Goal: Navigation & Orientation: Find specific page/section

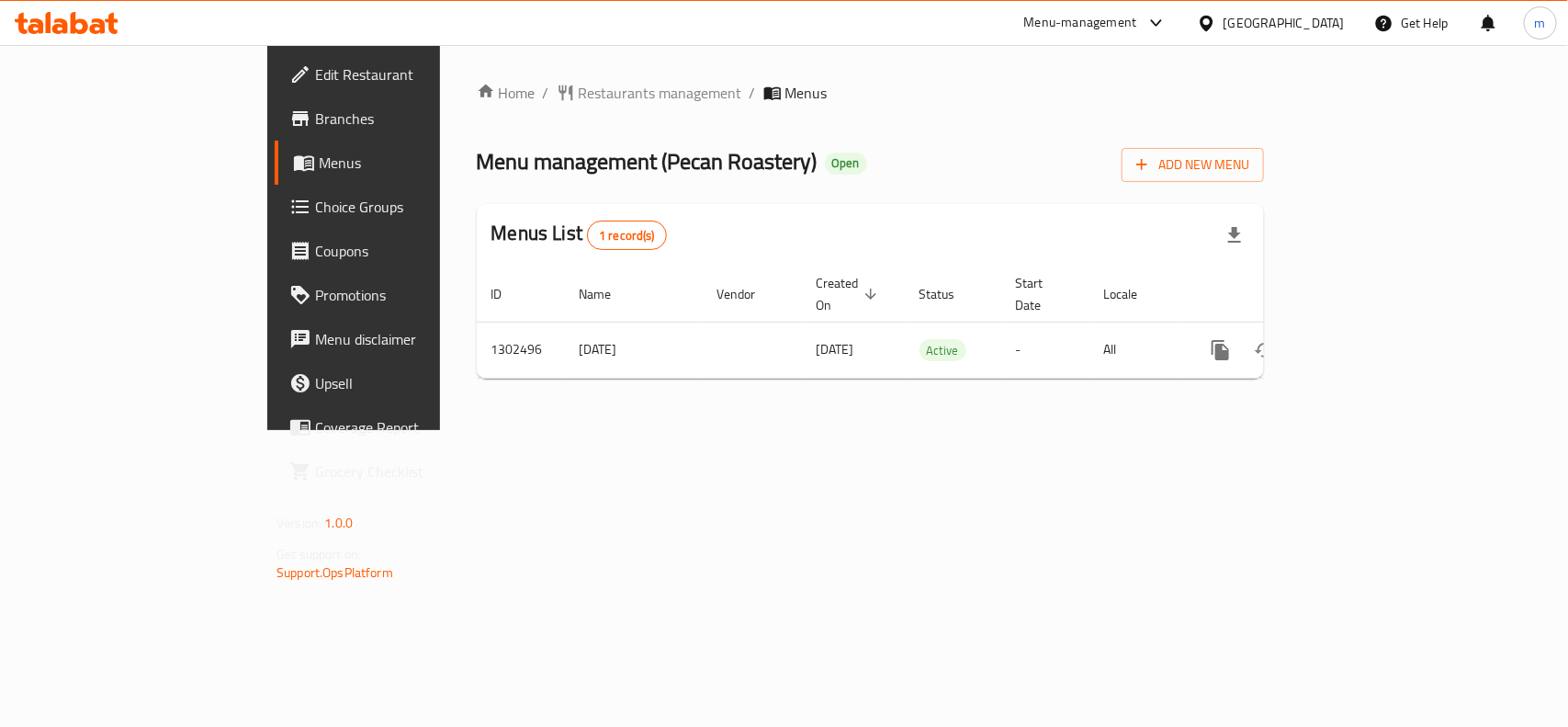
click at [1329, 25] on div "Kuwait" at bounding box center [1285, 23] width 121 height 20
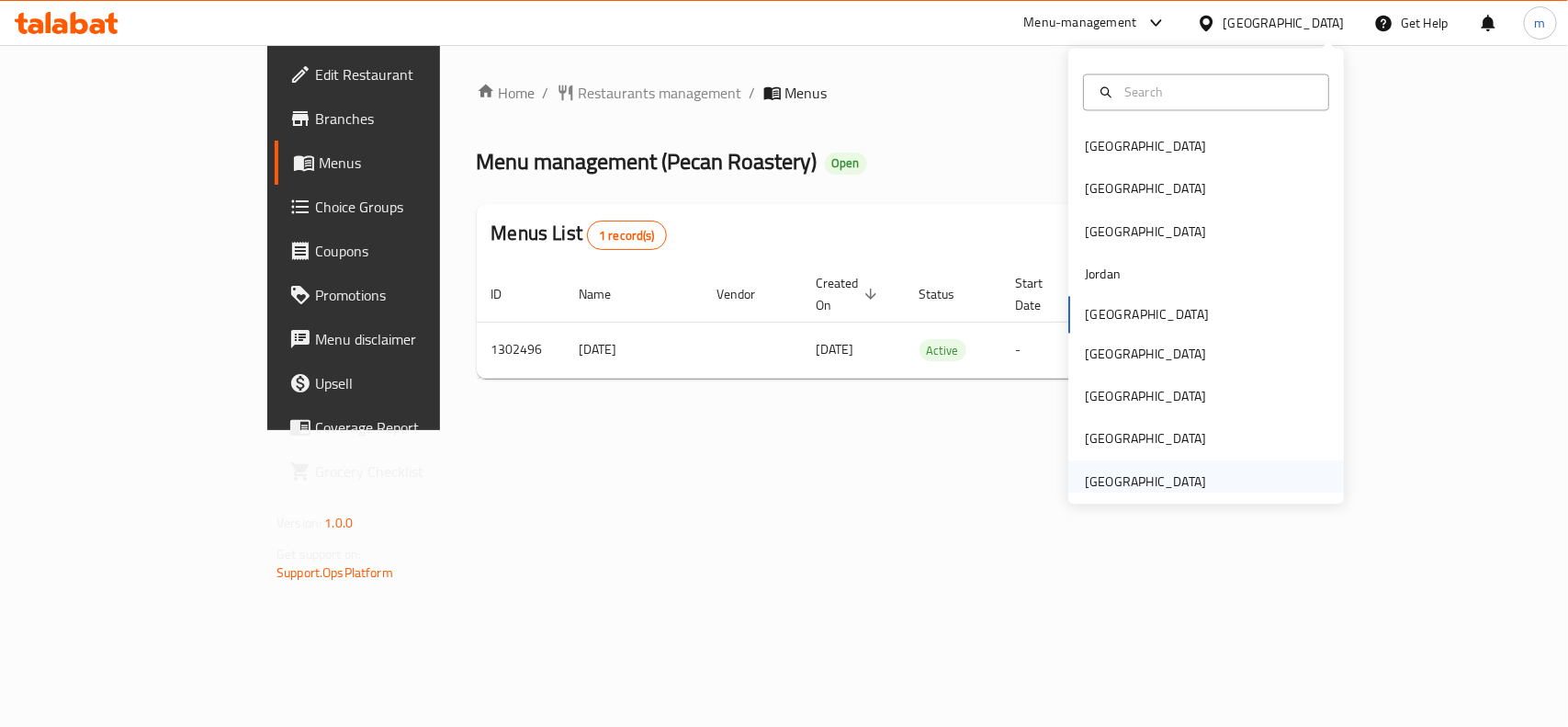
click at [1126, 484] on div "[GEOGRAPHIC_DATA]" at bounding box center [1146, 481] width 121 height 20
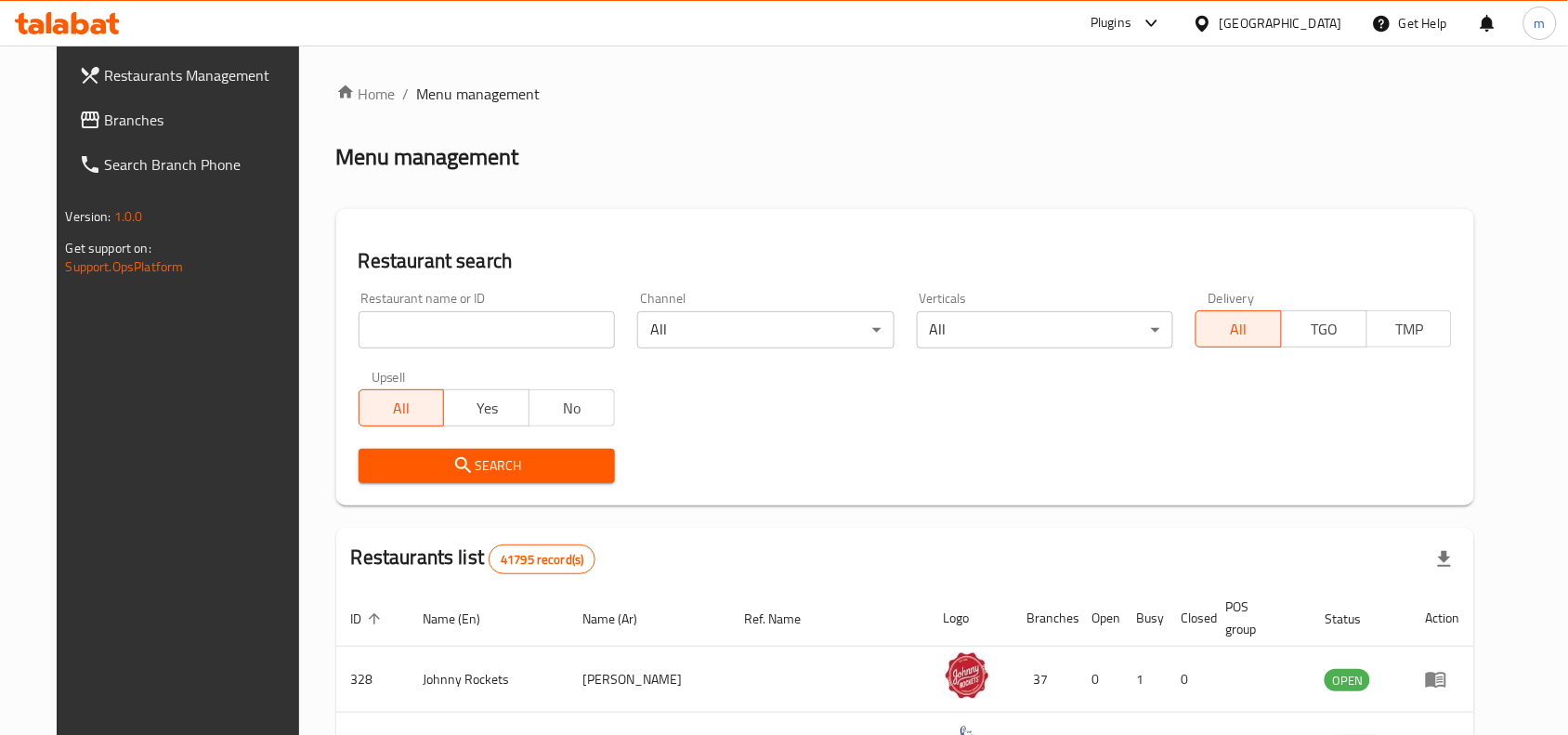
click at [127, 113] on span "Branches" at bounding box center [205, 120] width 199 height 22
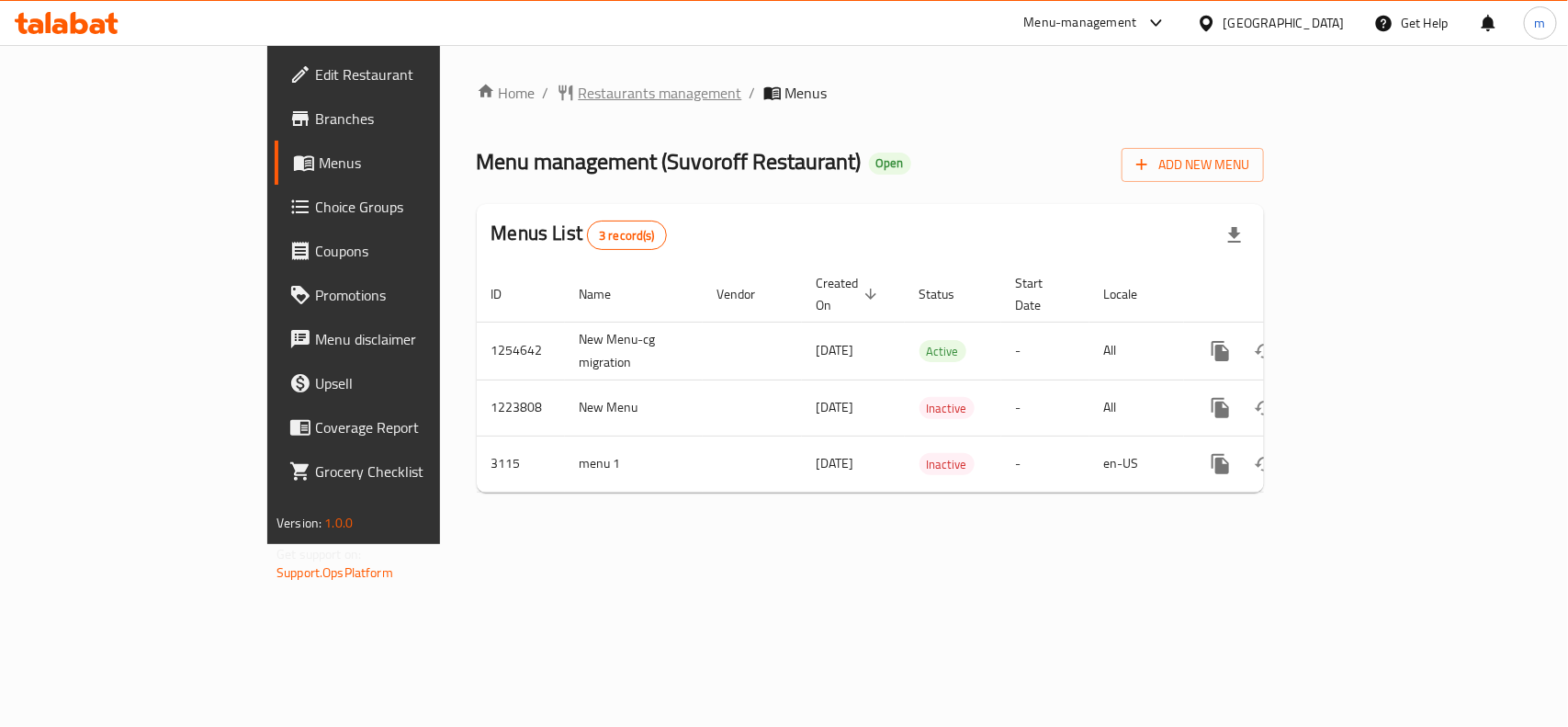
click at [579, 104] on span "Restaurants management" at bounding box center [661, 93] width 164 height 22
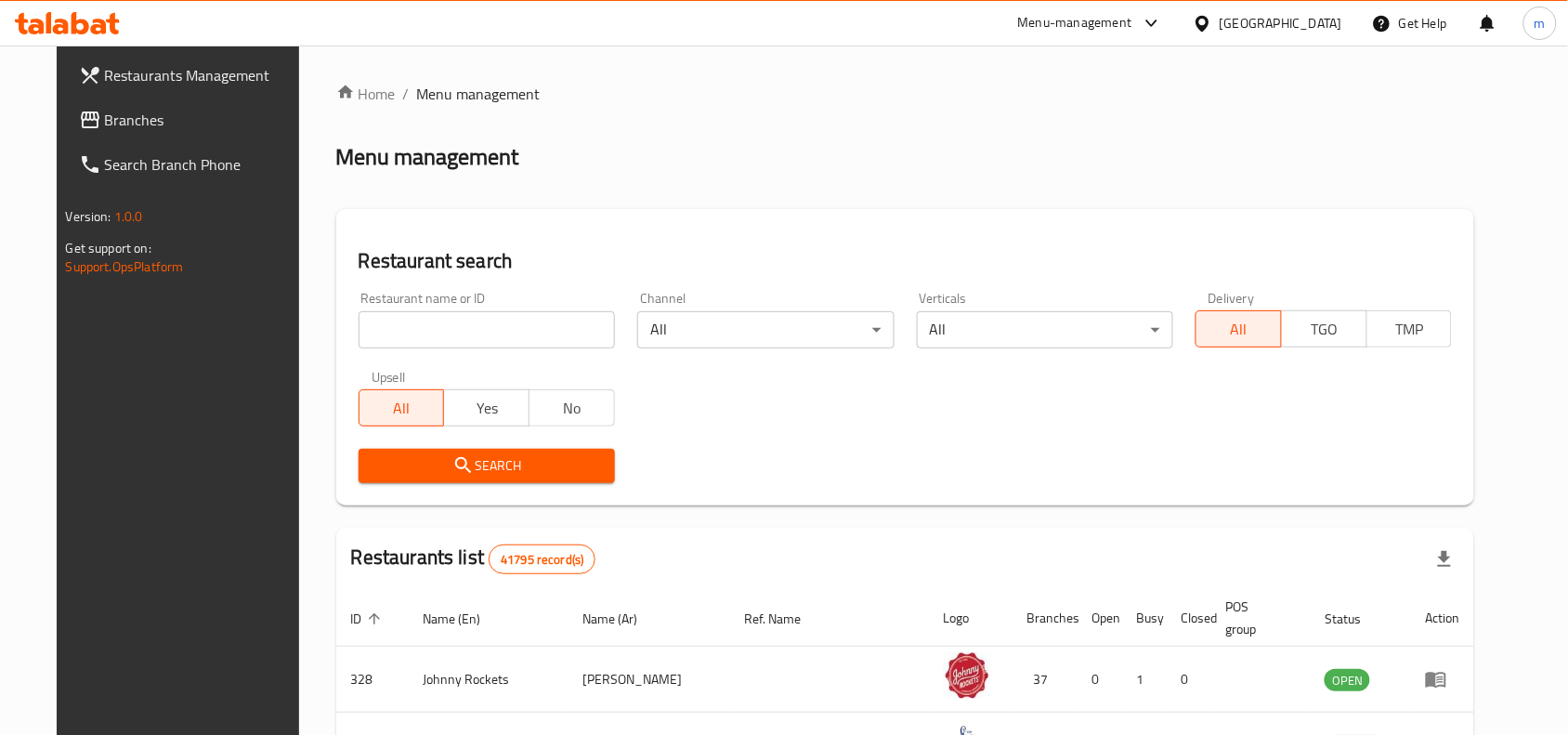
click at [135, 124] on span "Branches" at bounding box center [205, 120] width 199 height 22
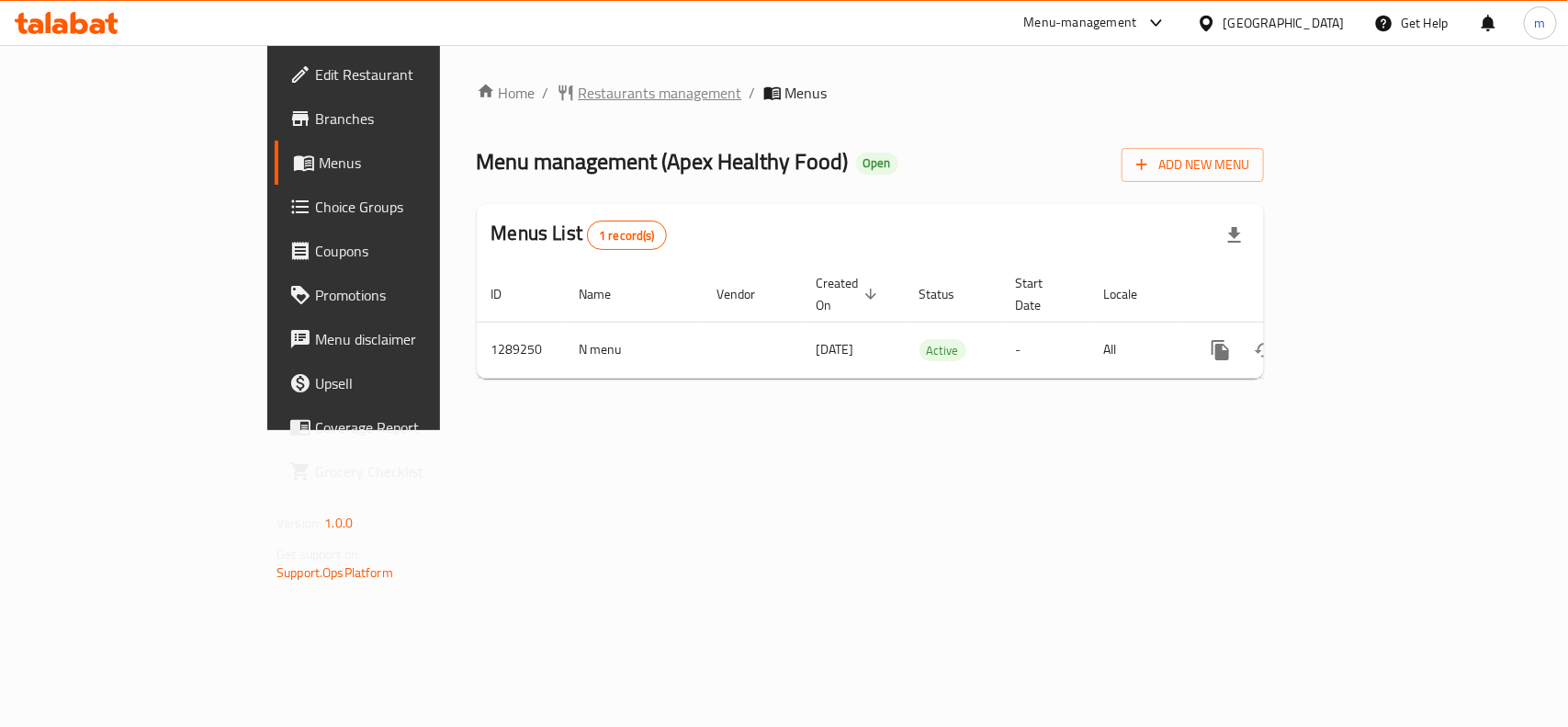
click at [579, 85] on span "Restaurants management" at bounding box center [661, 93] width 164 height 22
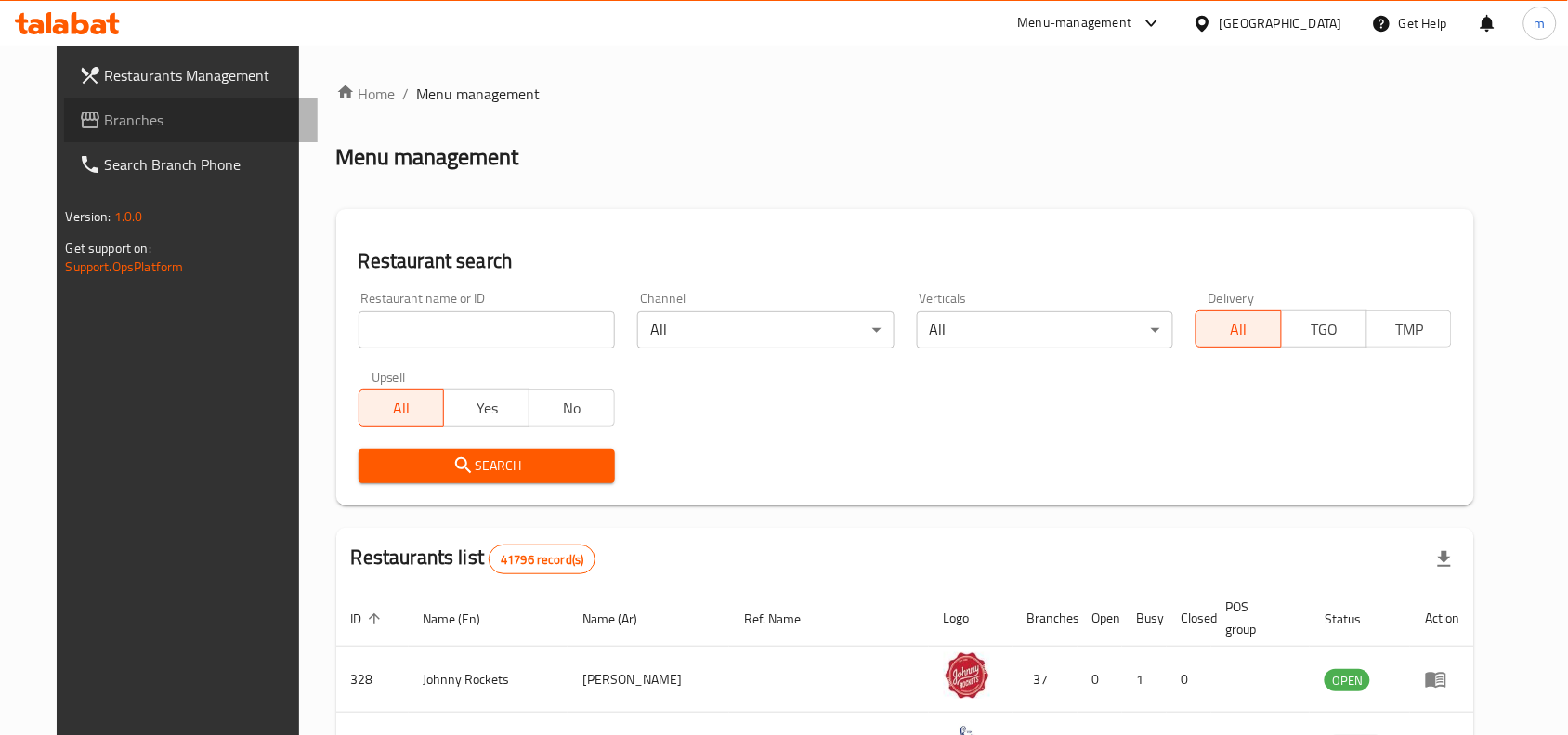
drag, startPoint x: 61, startPoint y: 118, endPoint x: 110, endPoint y: 168, distance: 70.0
click at [105, 118] on span "Branches" at bounding box center [205, 120] width 199 height 22
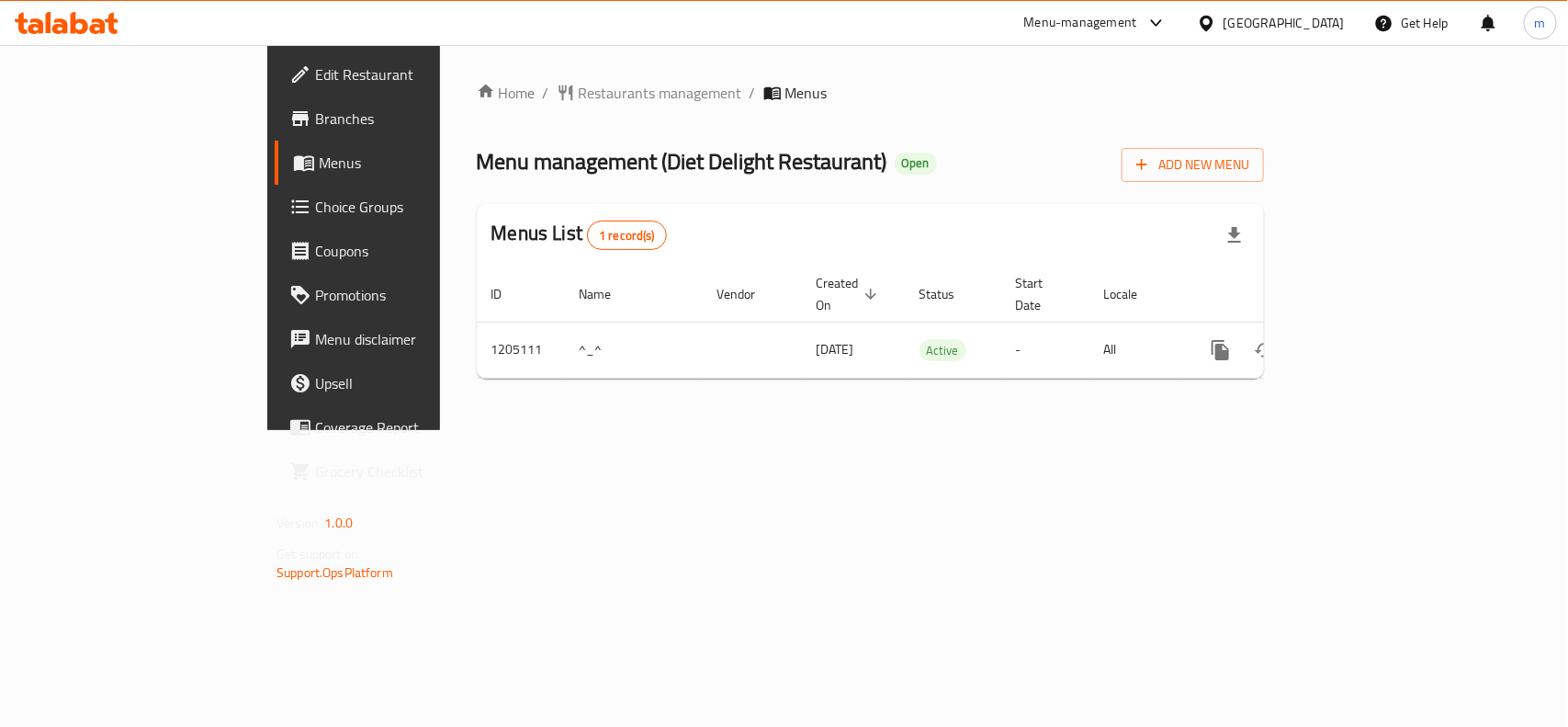
click at [1264, 20] on div "[GEOGRAPHIC_DATA]" at bounding box center [1285, 23] width 121 height 20
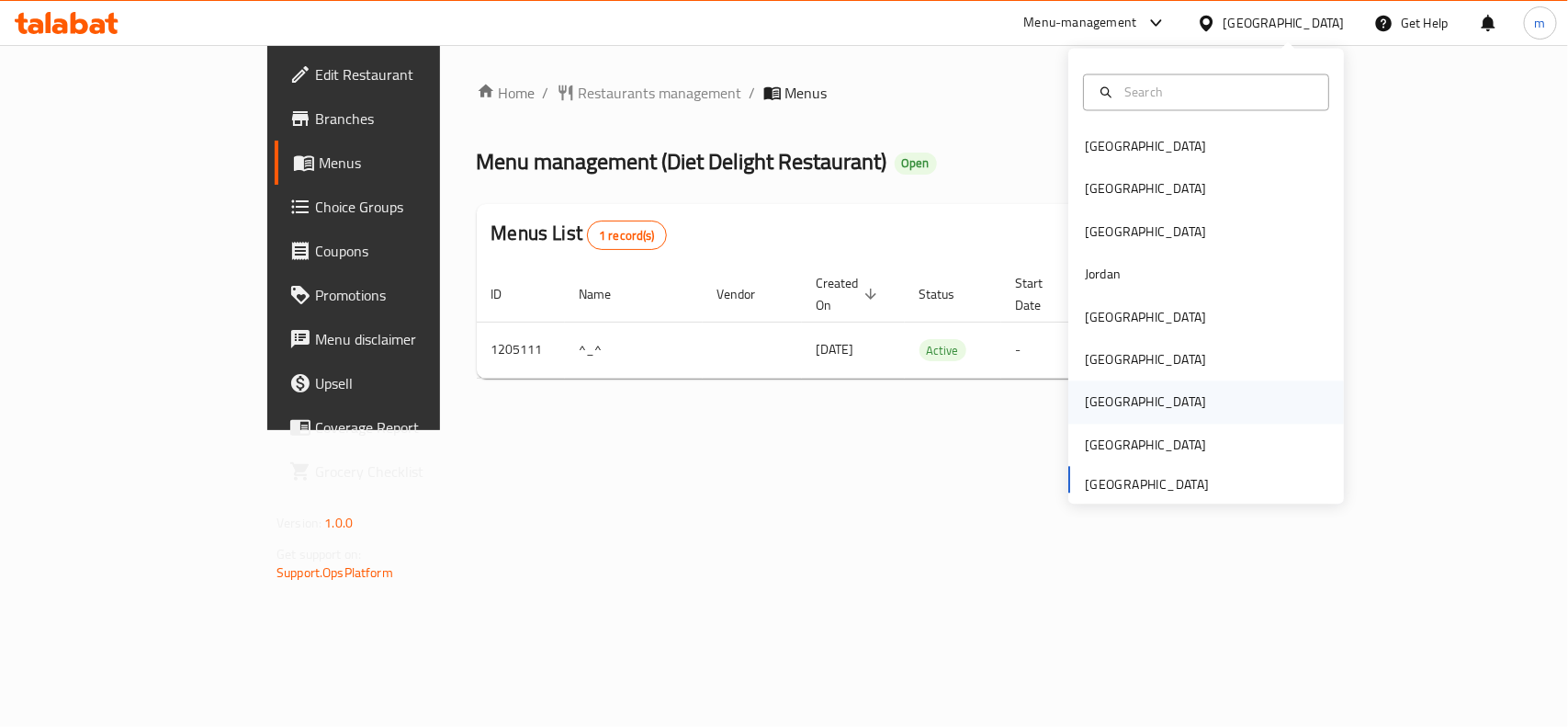
click at [1094, 399] on div "[GEOGRAPHIC_DATA]" at bounding box center [1146, 402] width 121 height 20
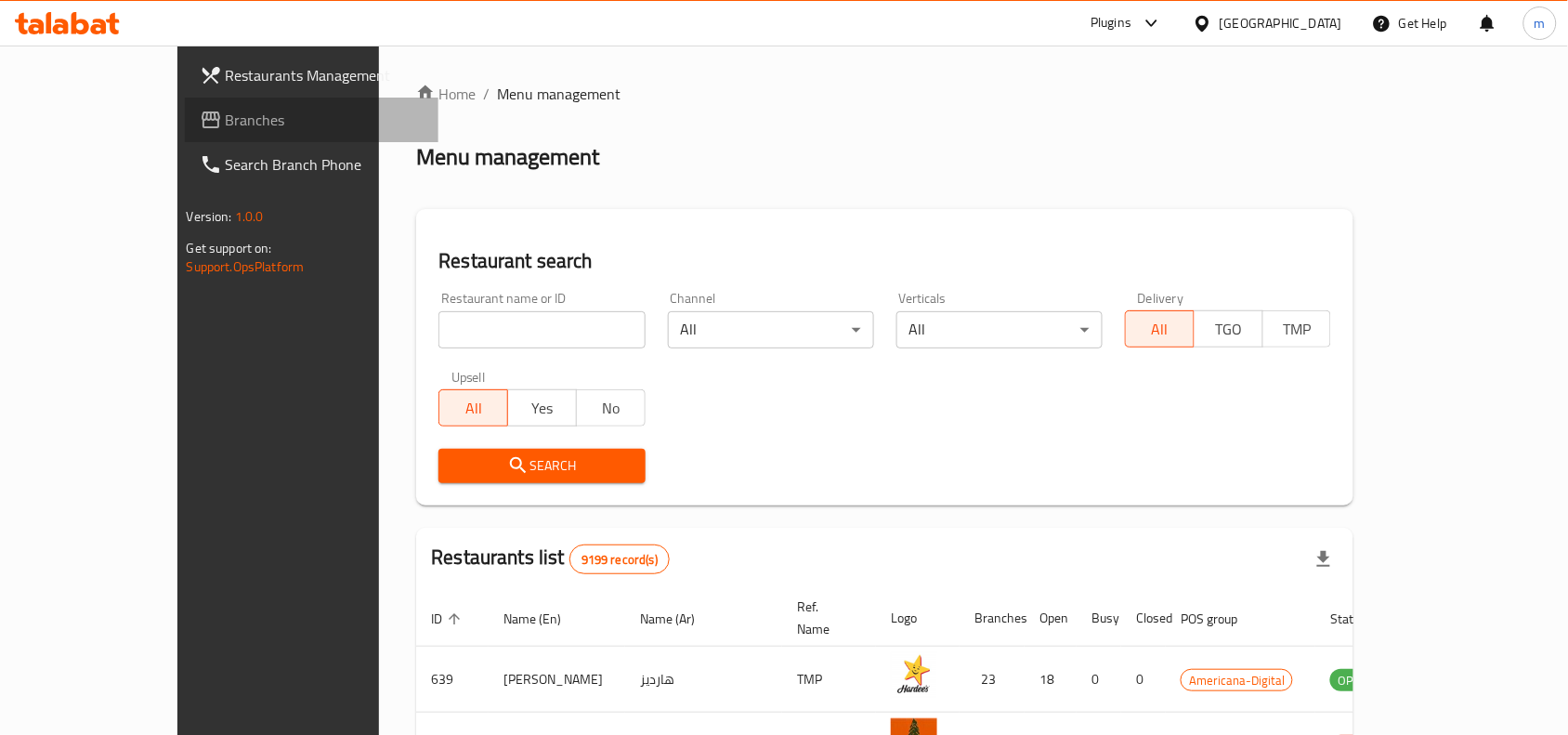
click at [226, 113] on span "Branches" at bounding box center [326, 120] width 199 height 22
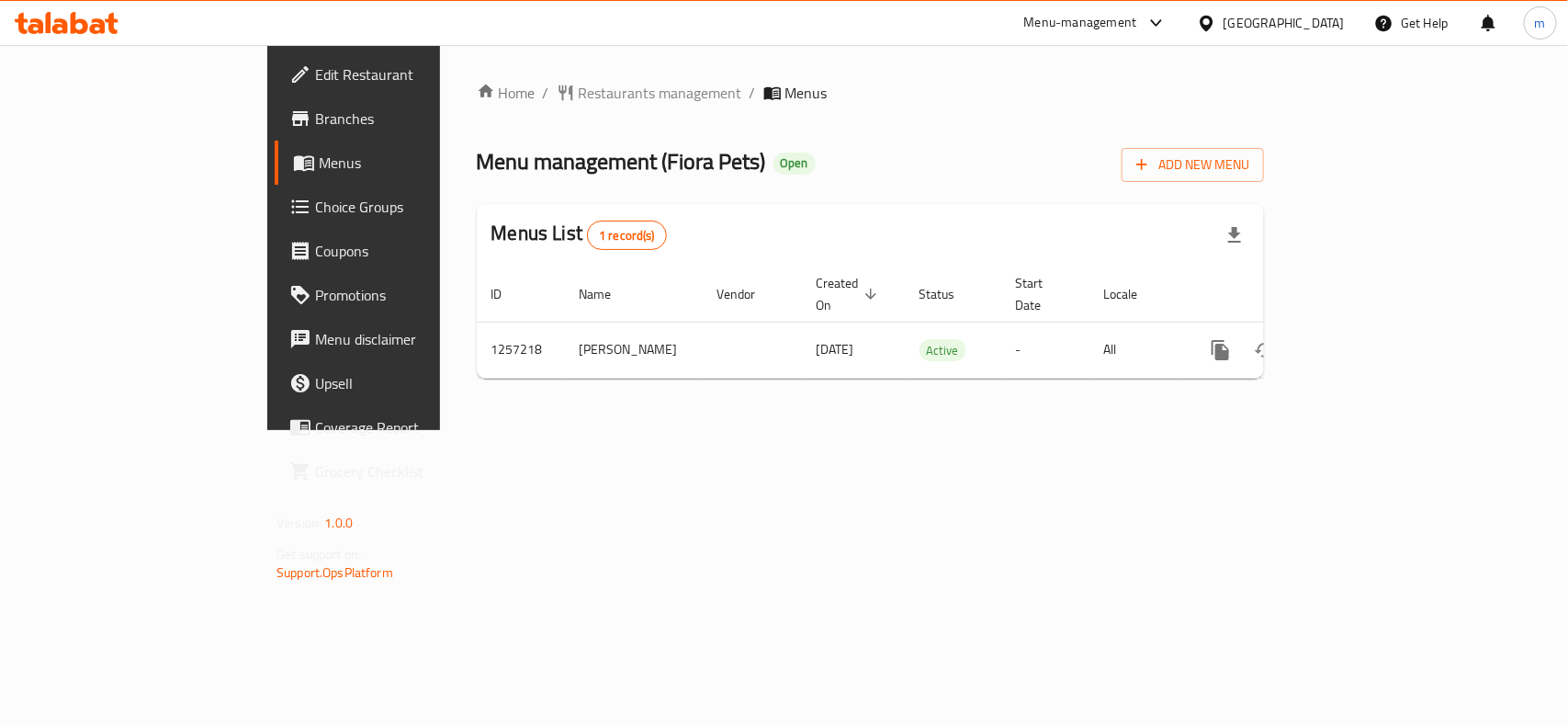
click at [1224, 24] on div at bounding box center [1210, 23] width 27 height 20
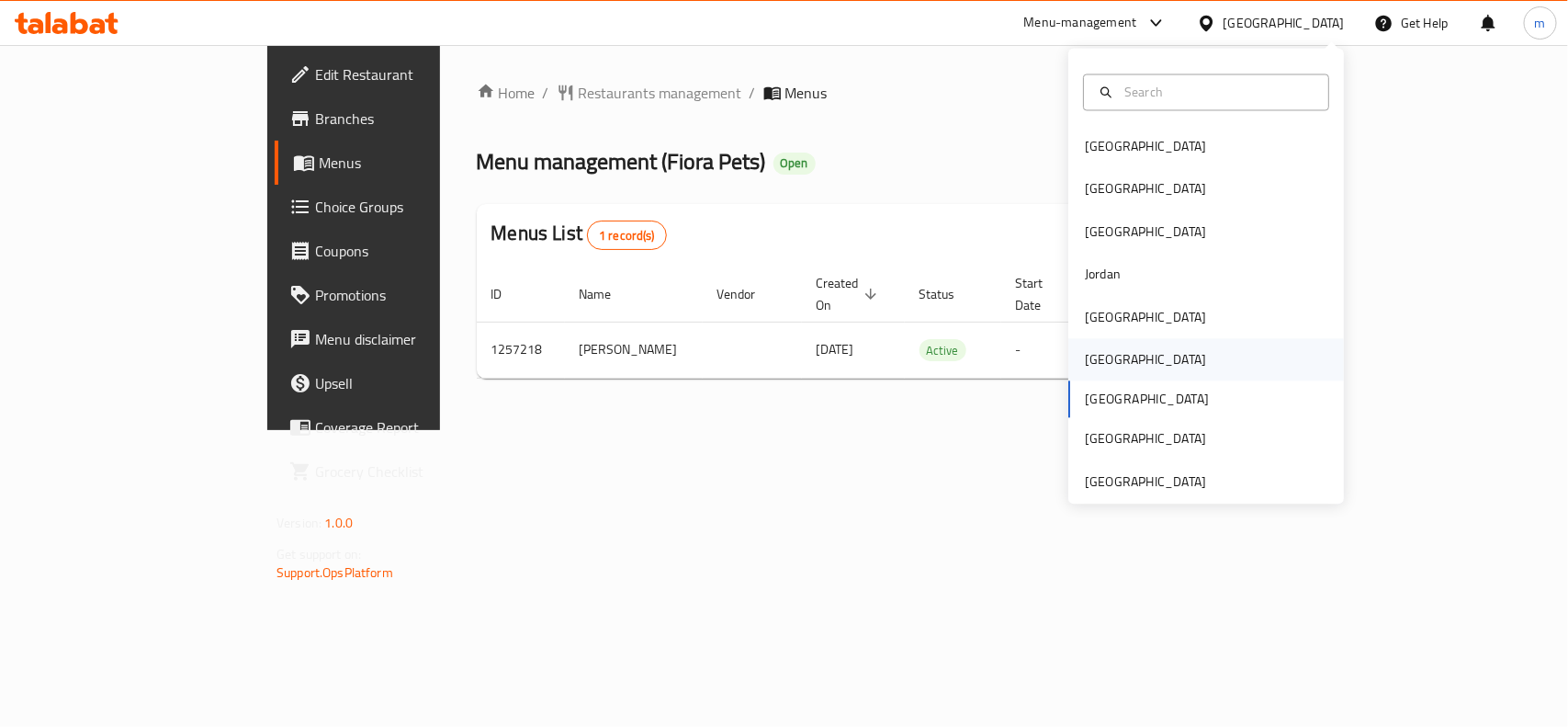
click at [1085, 364] on div "[GEOGRAPHIC_DATA]" at bounding box center [1146, 360] width 121 height 20
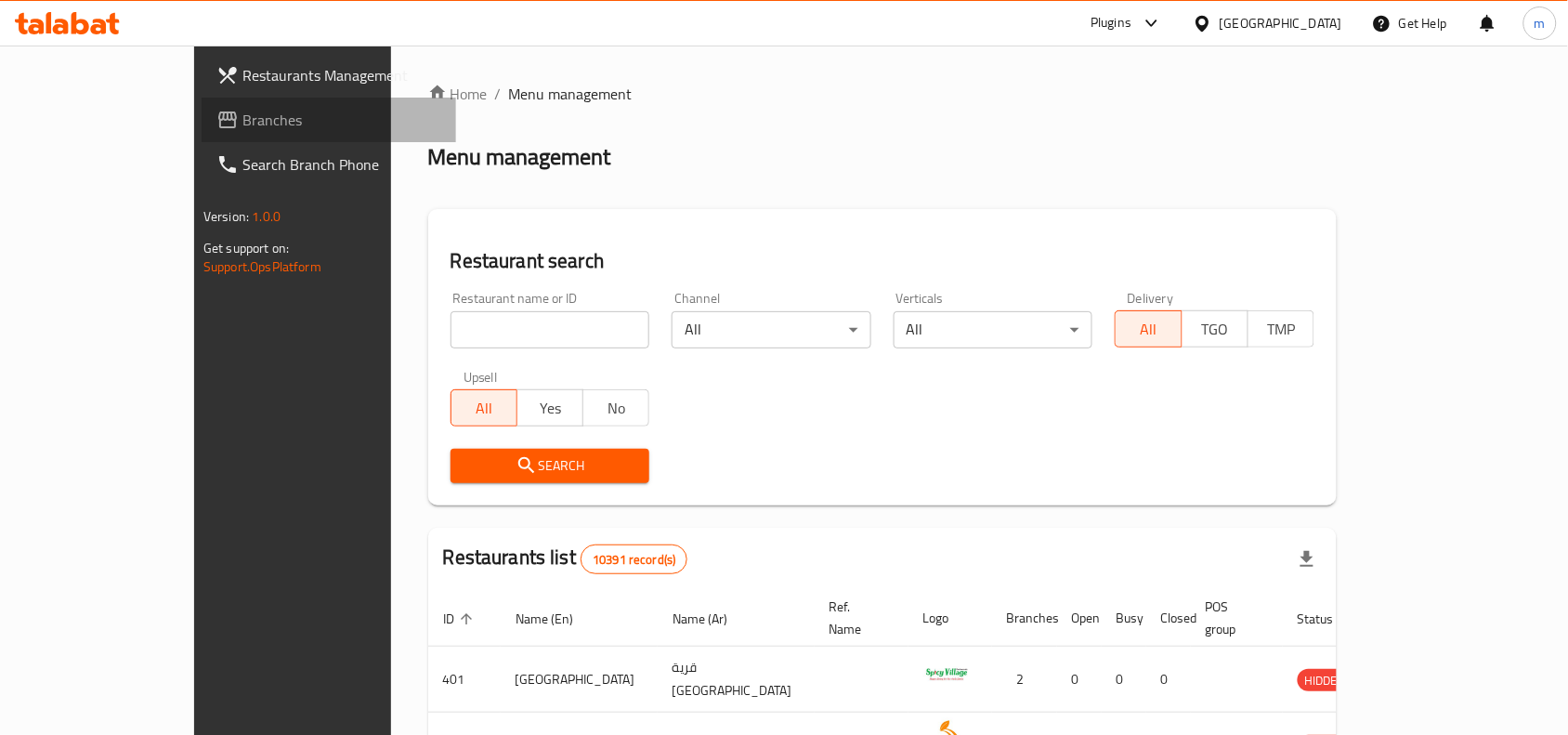
click at [202, 136] on link "Branches" at bounding box center [329, 120] width 255 height 45
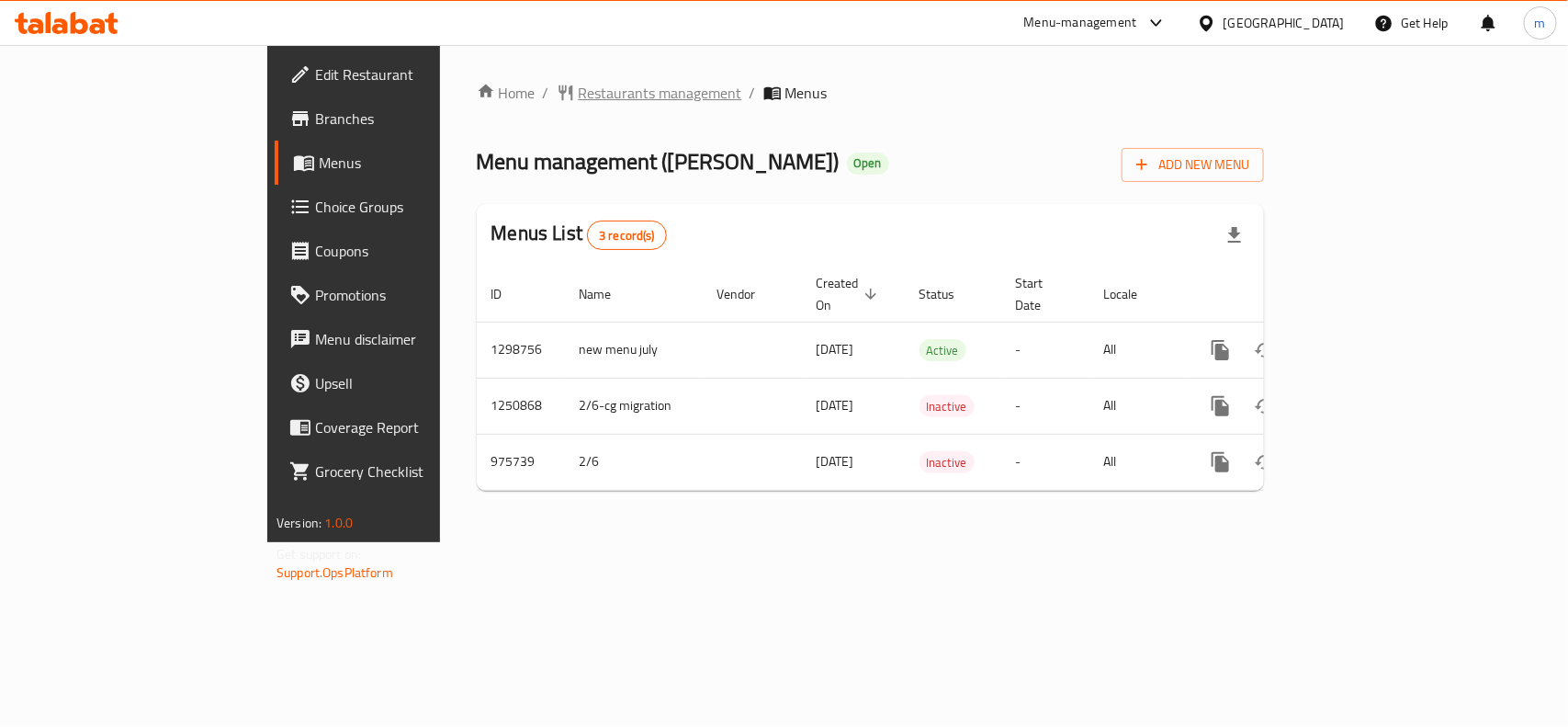
click at [579, 103] on span "Restaurants management" at bounding box center [661, 93] width 164 height 22
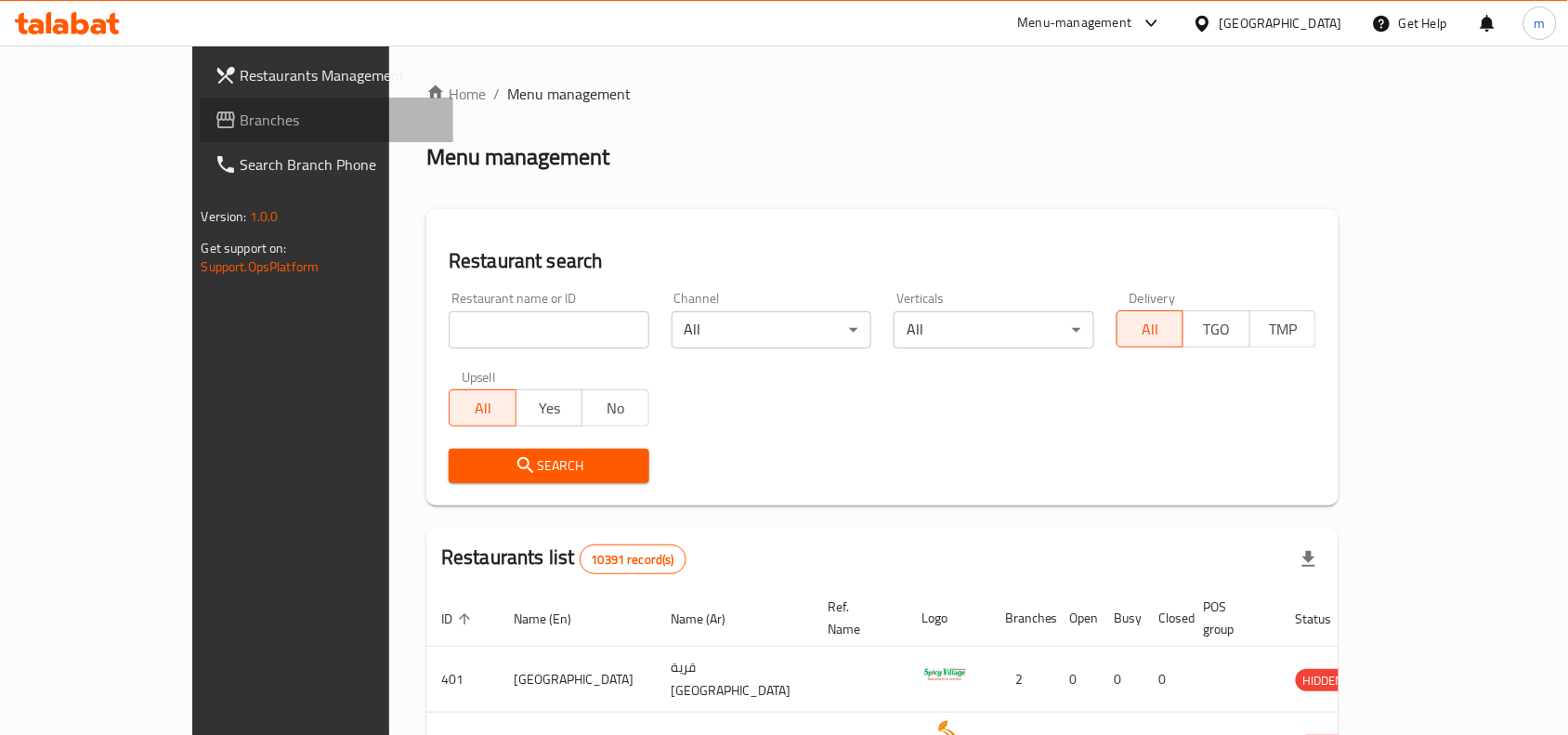
click at [241, 119] on span "Branches" at bounding box center [341, 120] width 199 height 22
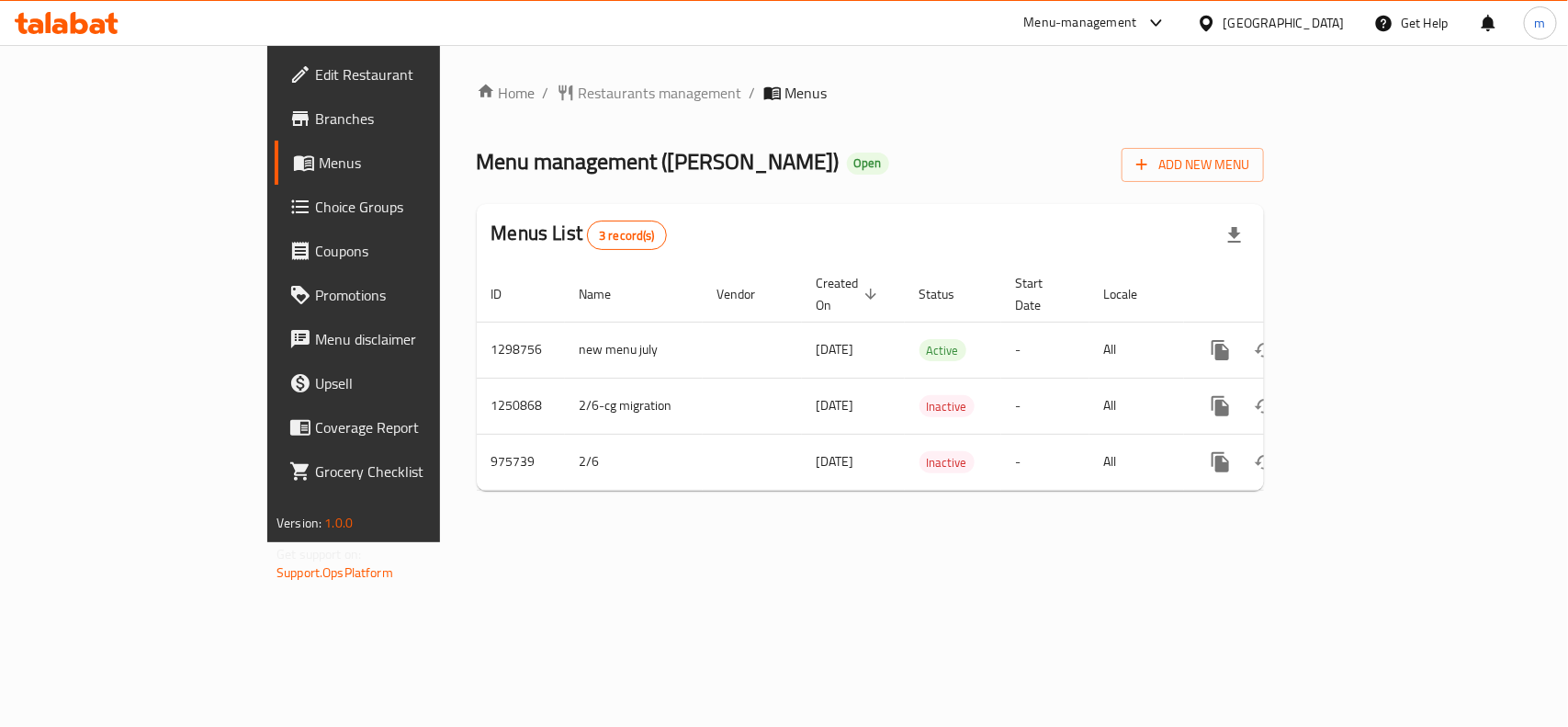
click at [1348, 7] on div "[GEOGRAPHIC_DATA]" at bounding box center [1271, 23] width 178 height 44
click at [1335, 16] on div "[GEOGRAPHIC_DATA]" at bounding box center [1285, 23] width 121 height 20
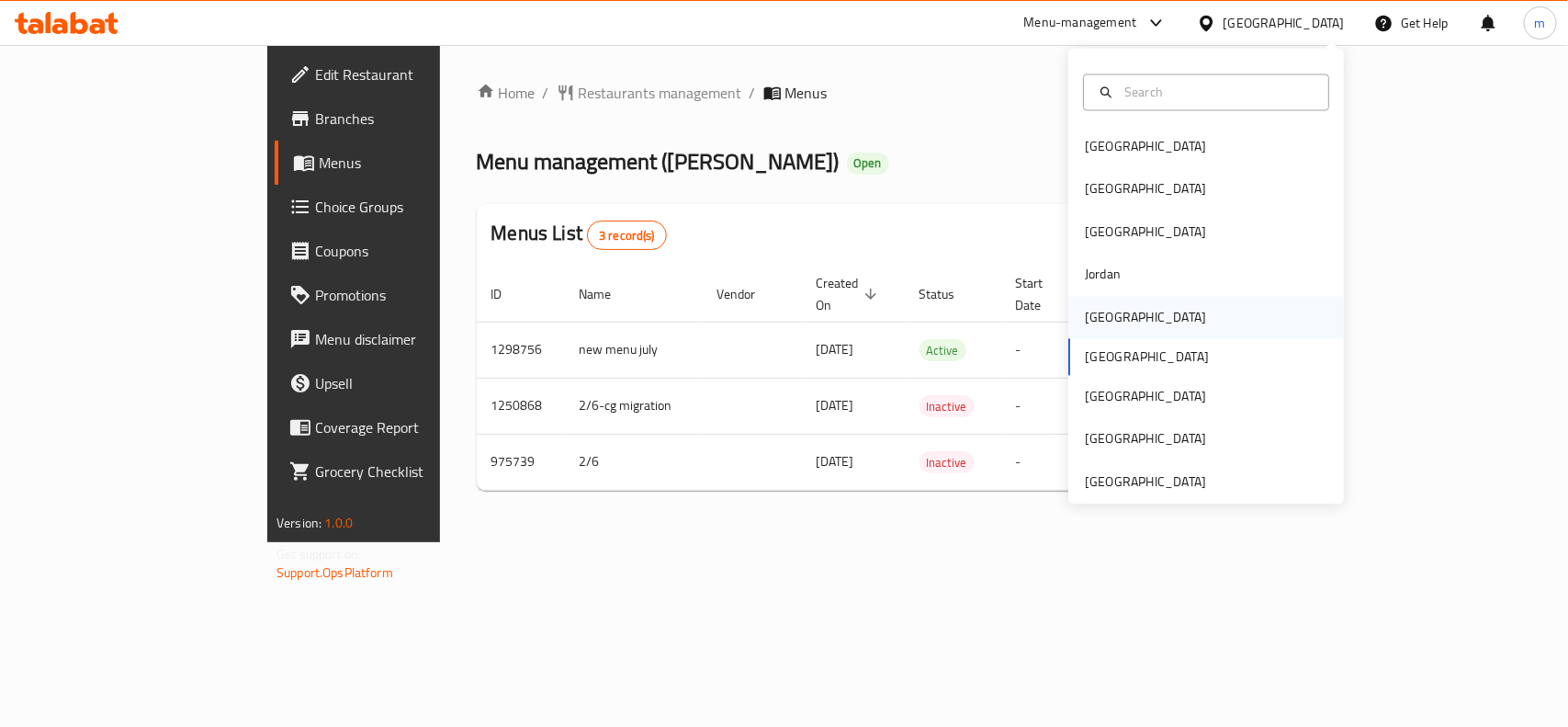
click at [1096, 317] on div "[GEOGRAPHIC_DATA]" at bounding box center [1146, 317] width 121 height 20
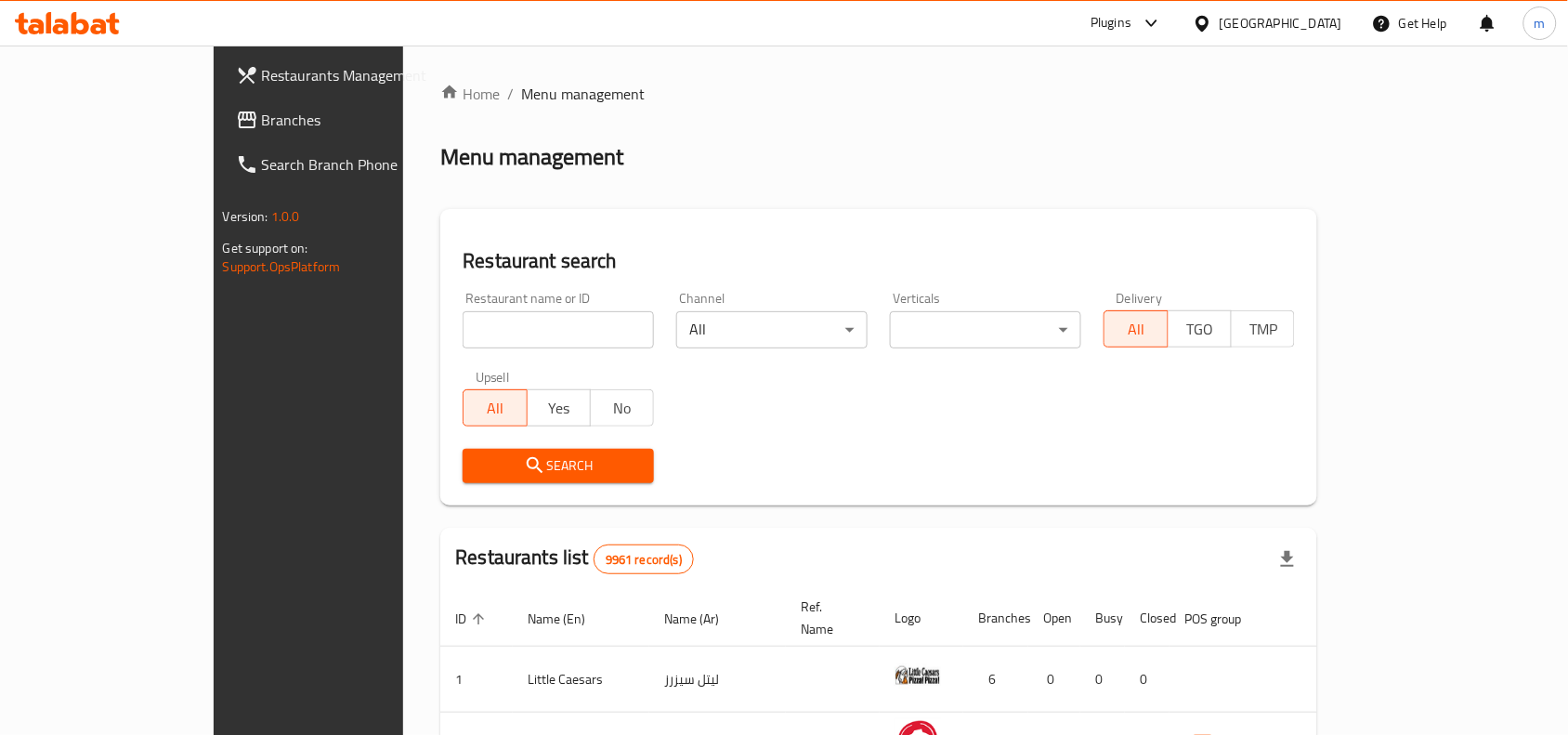
click at [262, 112] on span "Branches" at bounding box center [362, 120] width 199 height 22
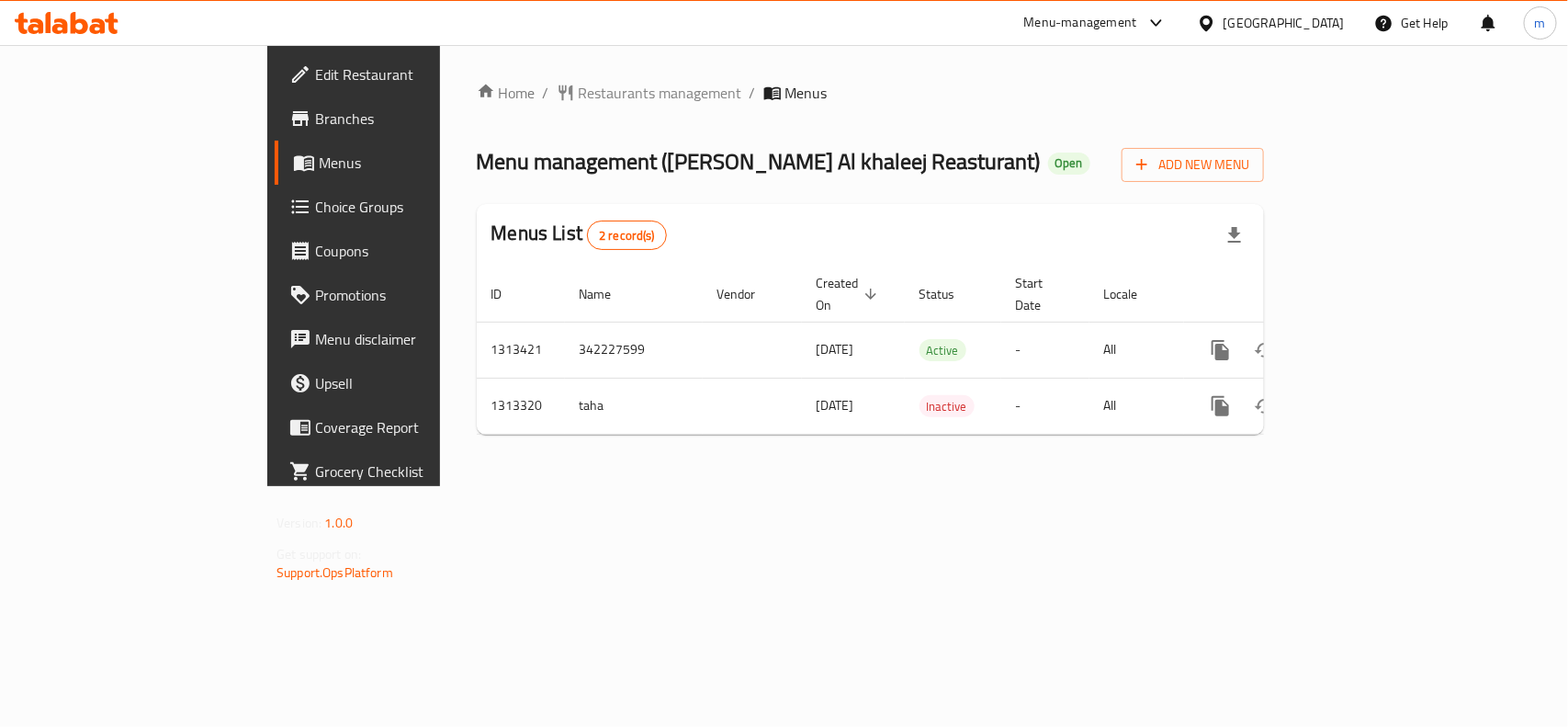
click at [1213, 26] on icon at bounding box center [1206, 22] width 13 height 16
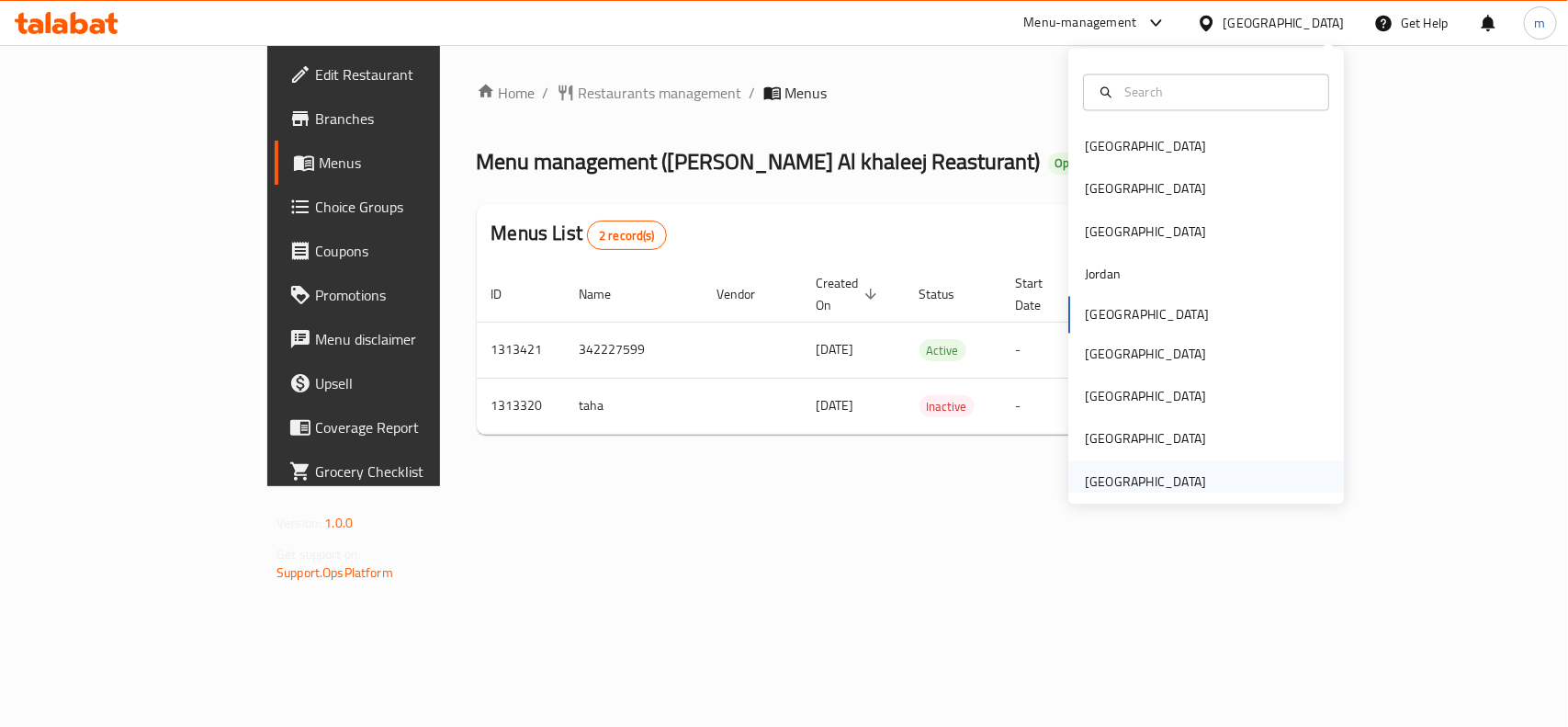
click at [1227, 480] on div "[GEOGRAPHIC_DATA]" at bounding box center [1206, 481] width 276 height 42
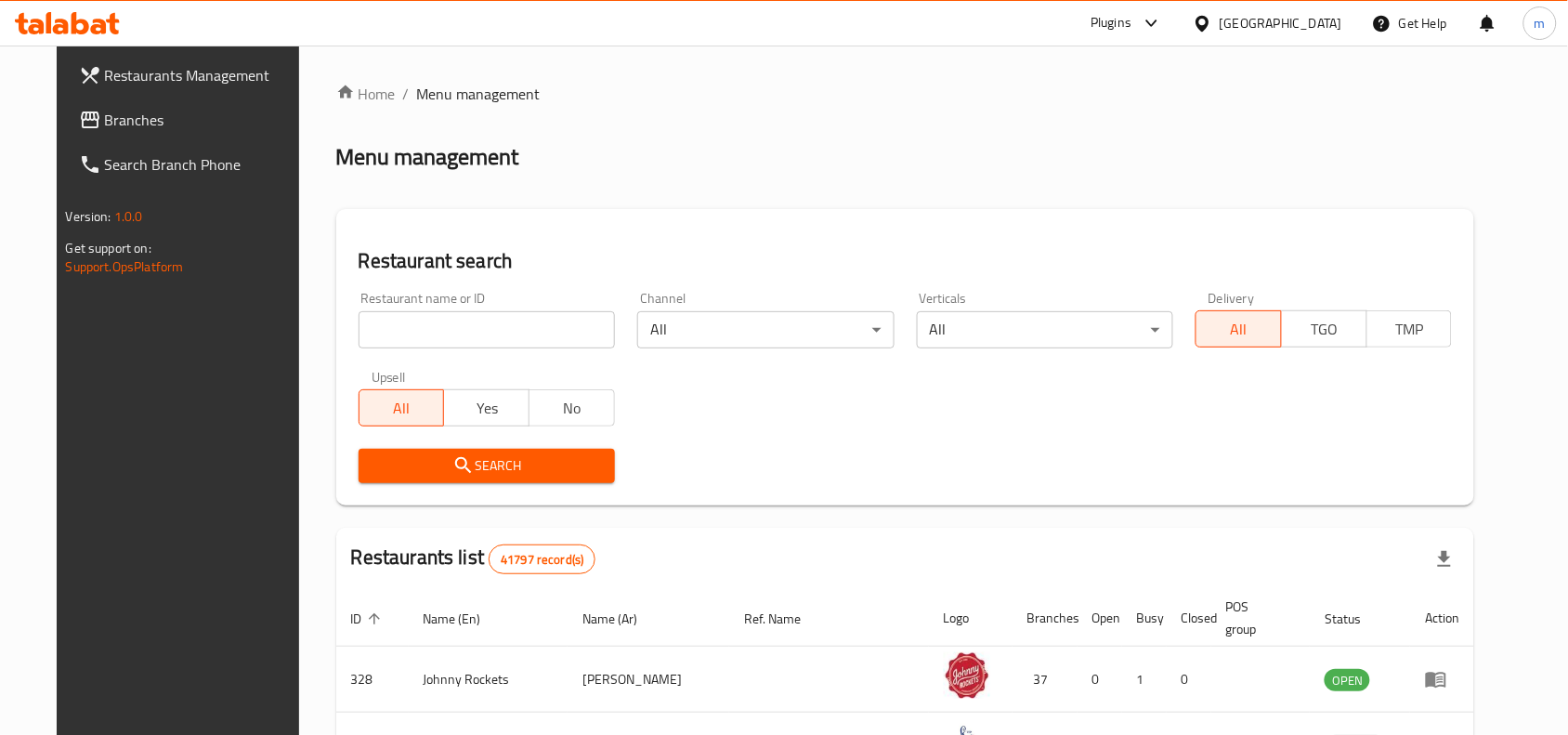
click at [107, 117] on span "Branches" at bounding box center [205, 120] width 199 height 22
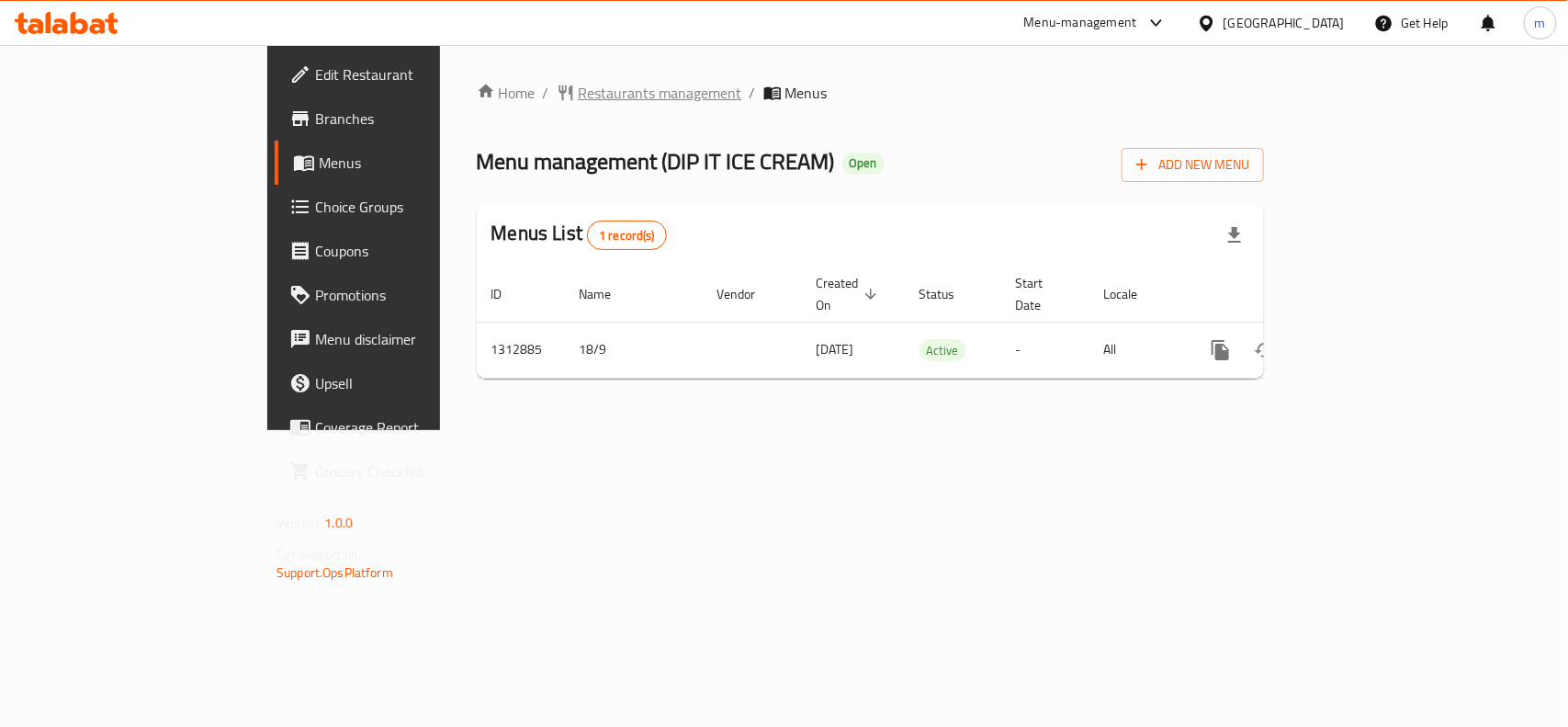
click at [579, 98] on span "Restaurants management" at bounding box center [661, 93] width 164 height 22
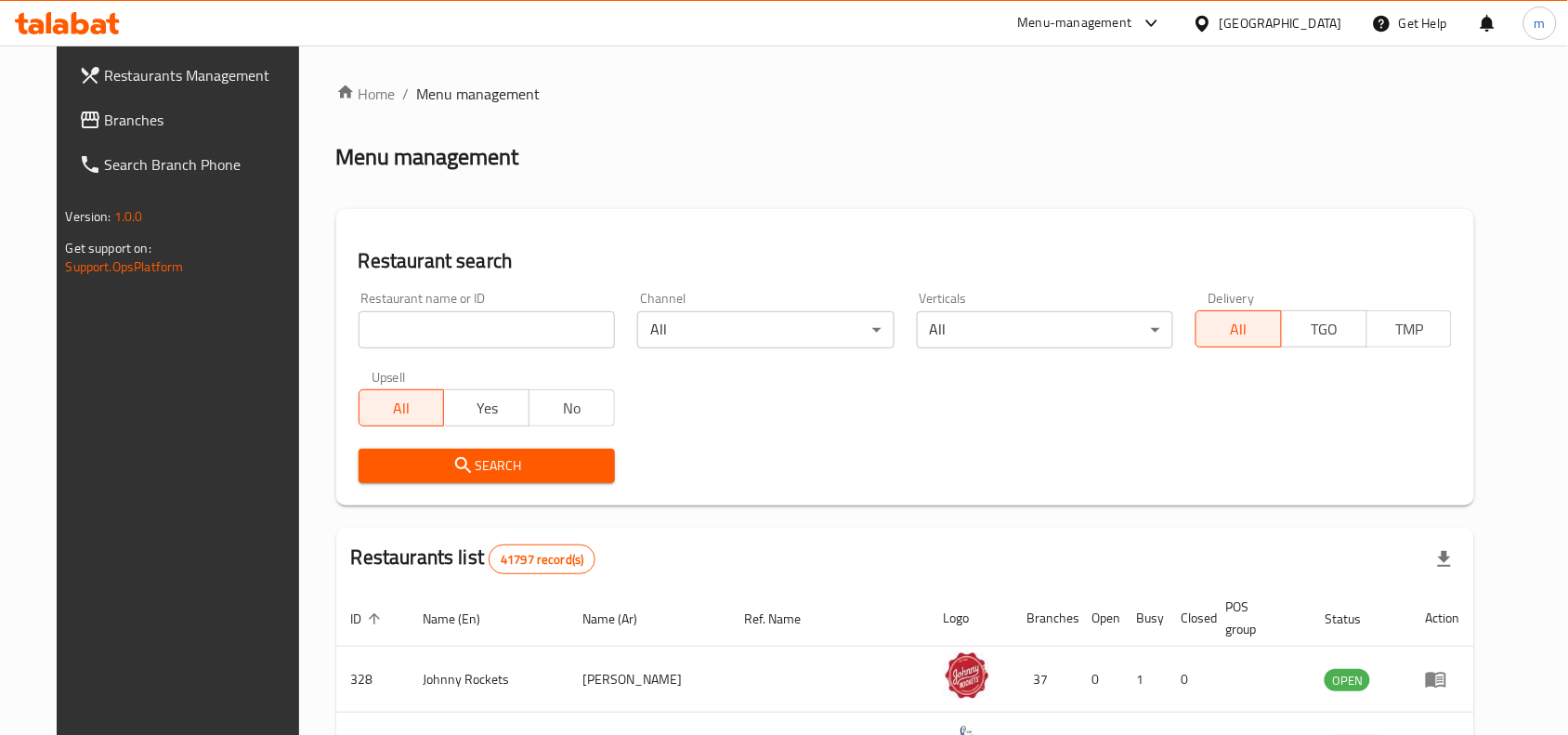
click at [105, 124] on span "Branches" at bounding box center [205, 120] width 199 height 22
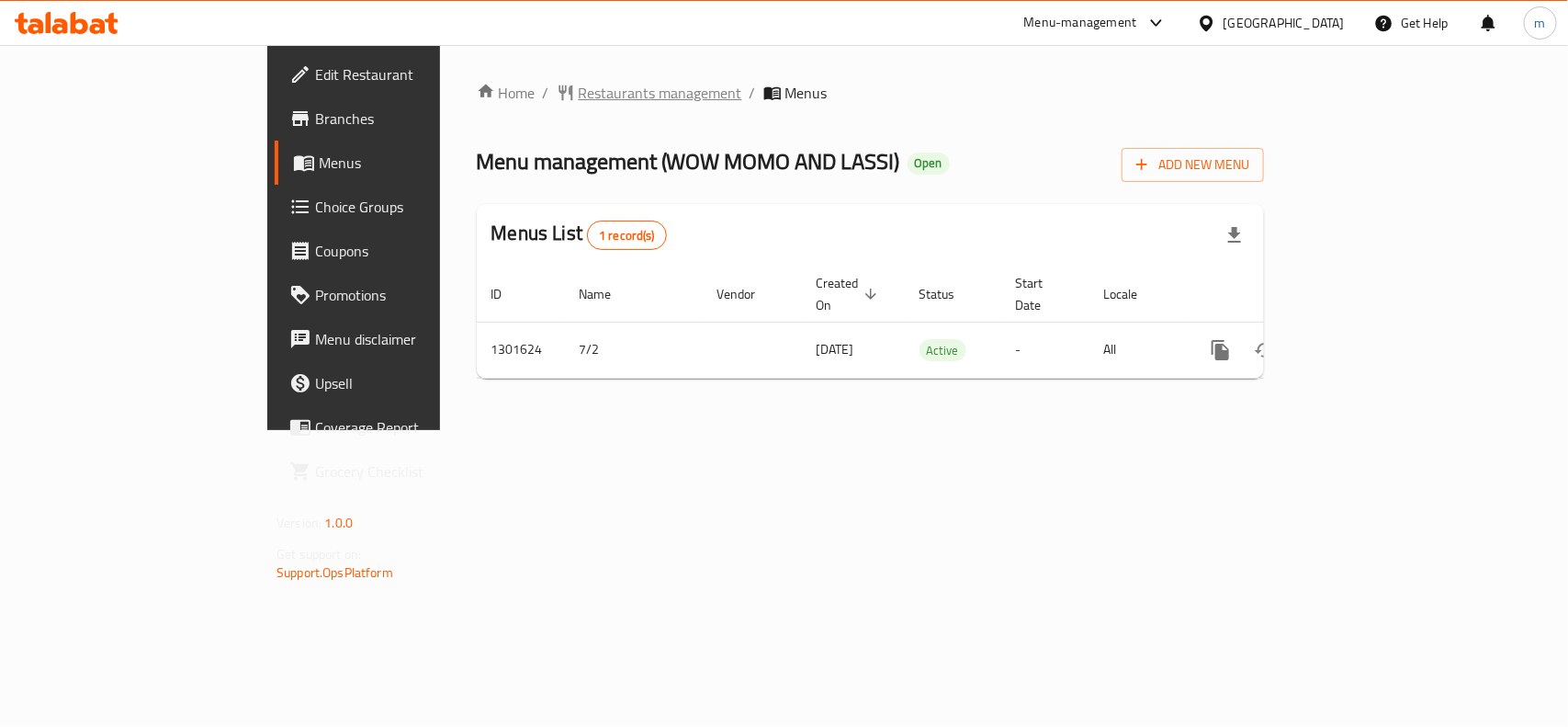
click at [579, 90] on span "Restaurants management" at bounding box center [661, 93] width 164 height 22
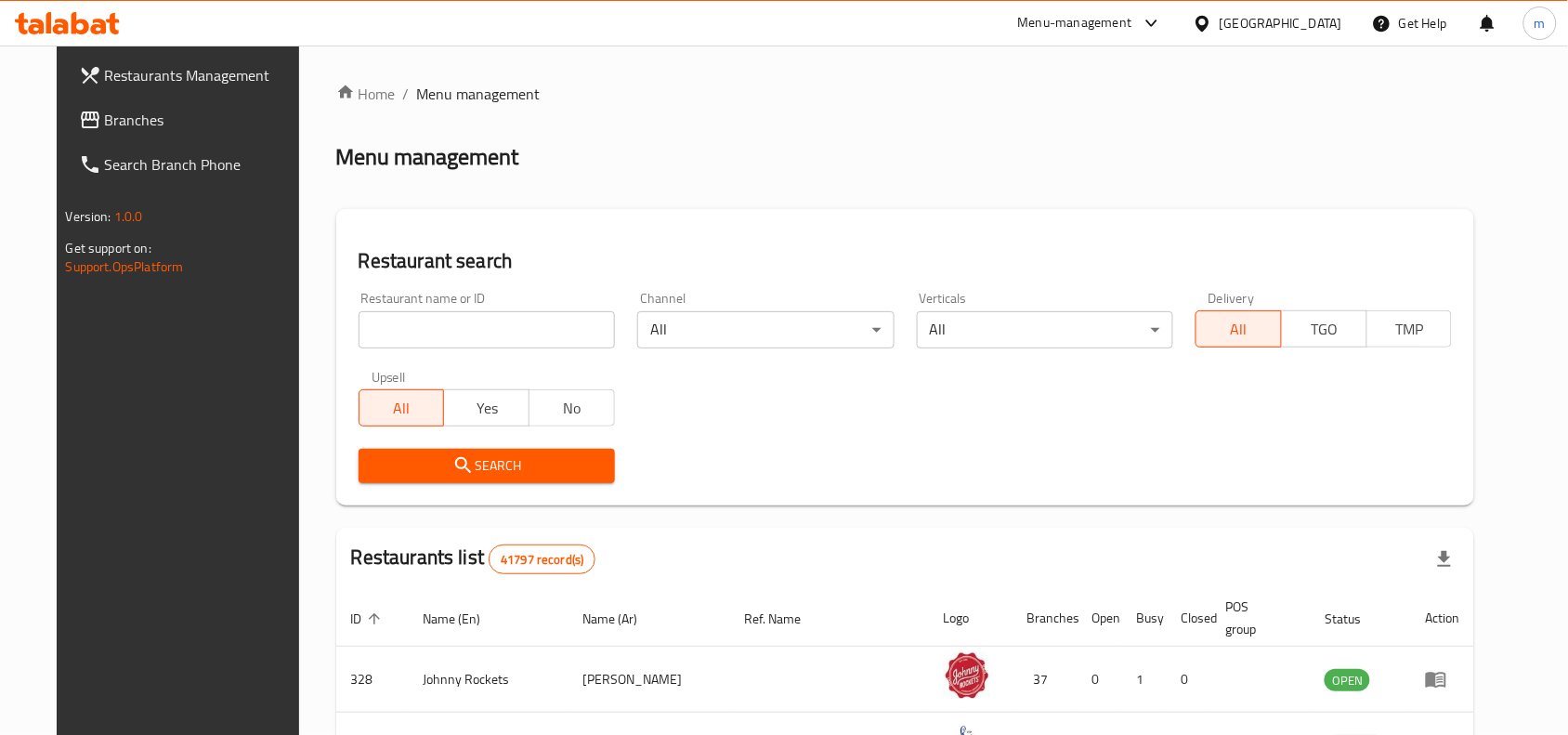
click at [116, 114] on span "Branches" at bounding box center [205, 120] width 199 height 22
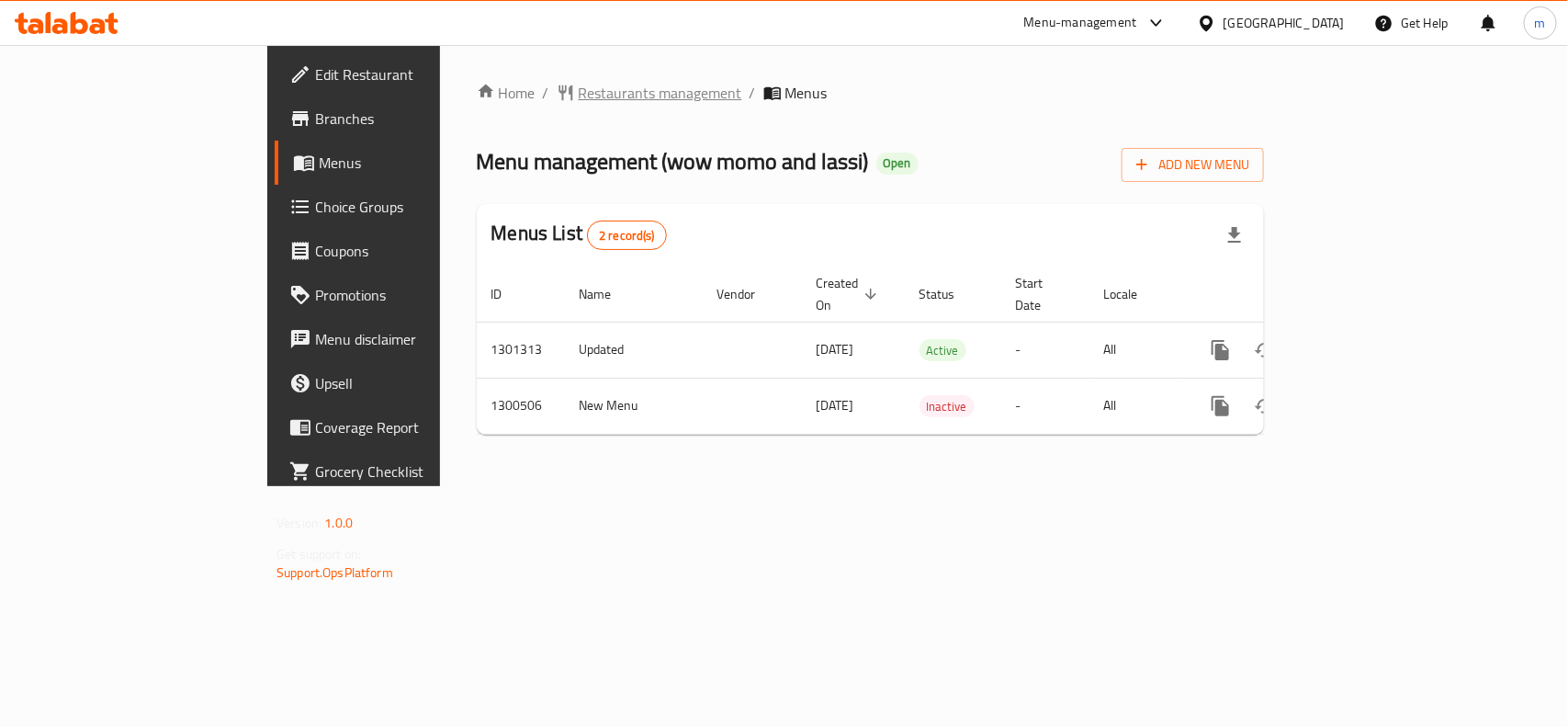
click at [579, 84] on span "Restaurants management" at bounding box center [661, 93] width 164 height 22
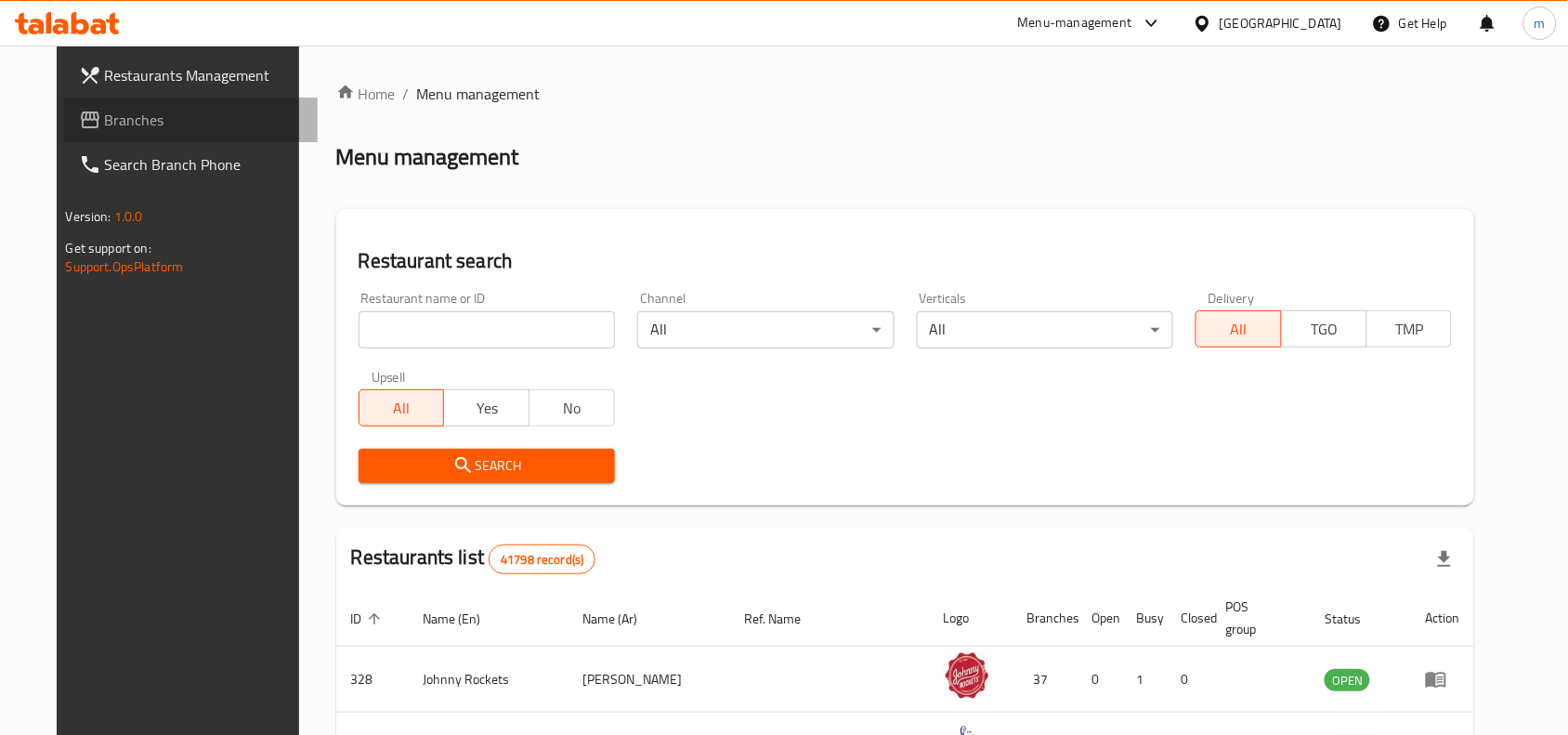
click at [110, 121] on span "Branches" at bounding box center [205, 120] width 199 height 22
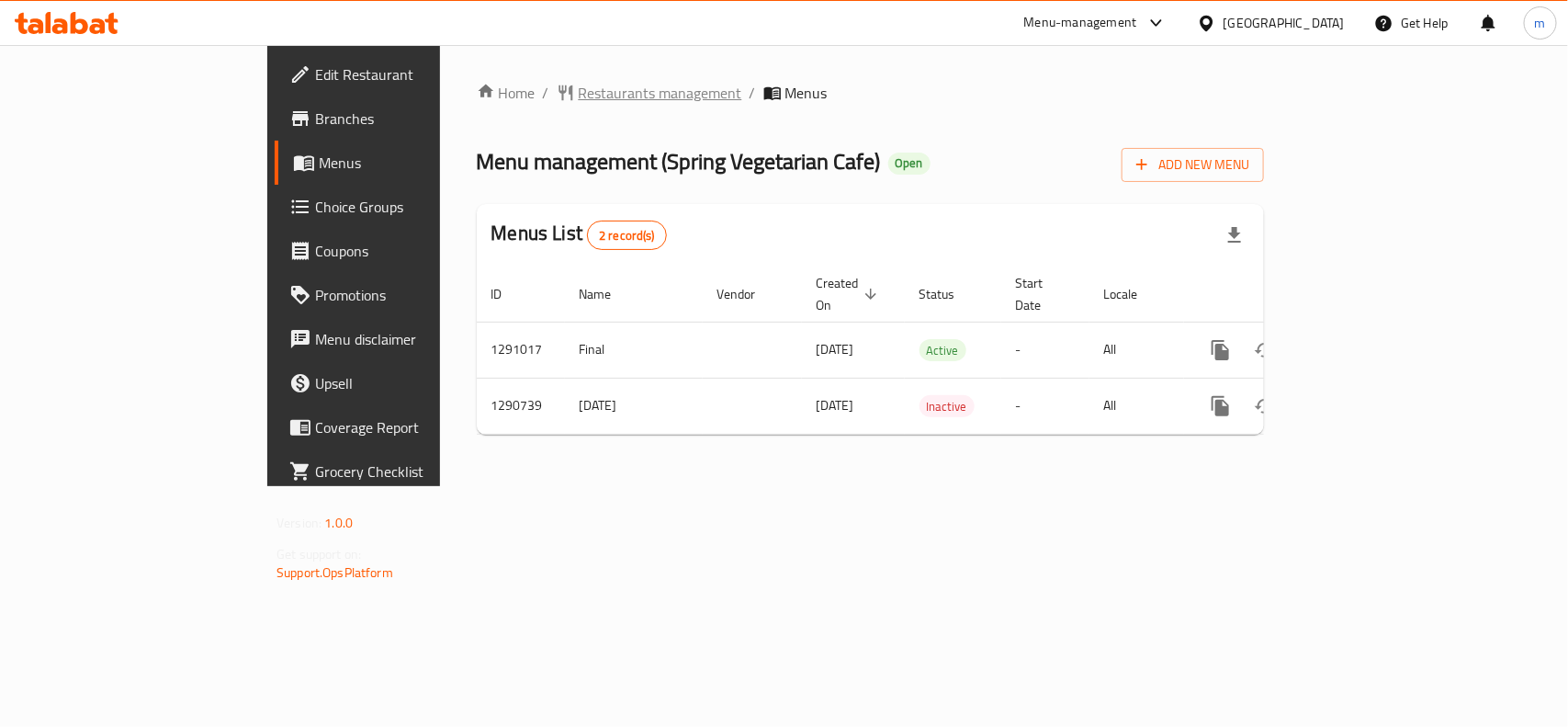
click at [579, 86] on span "Restaurants management" at bounding box center [661, 93] width 164 height 22
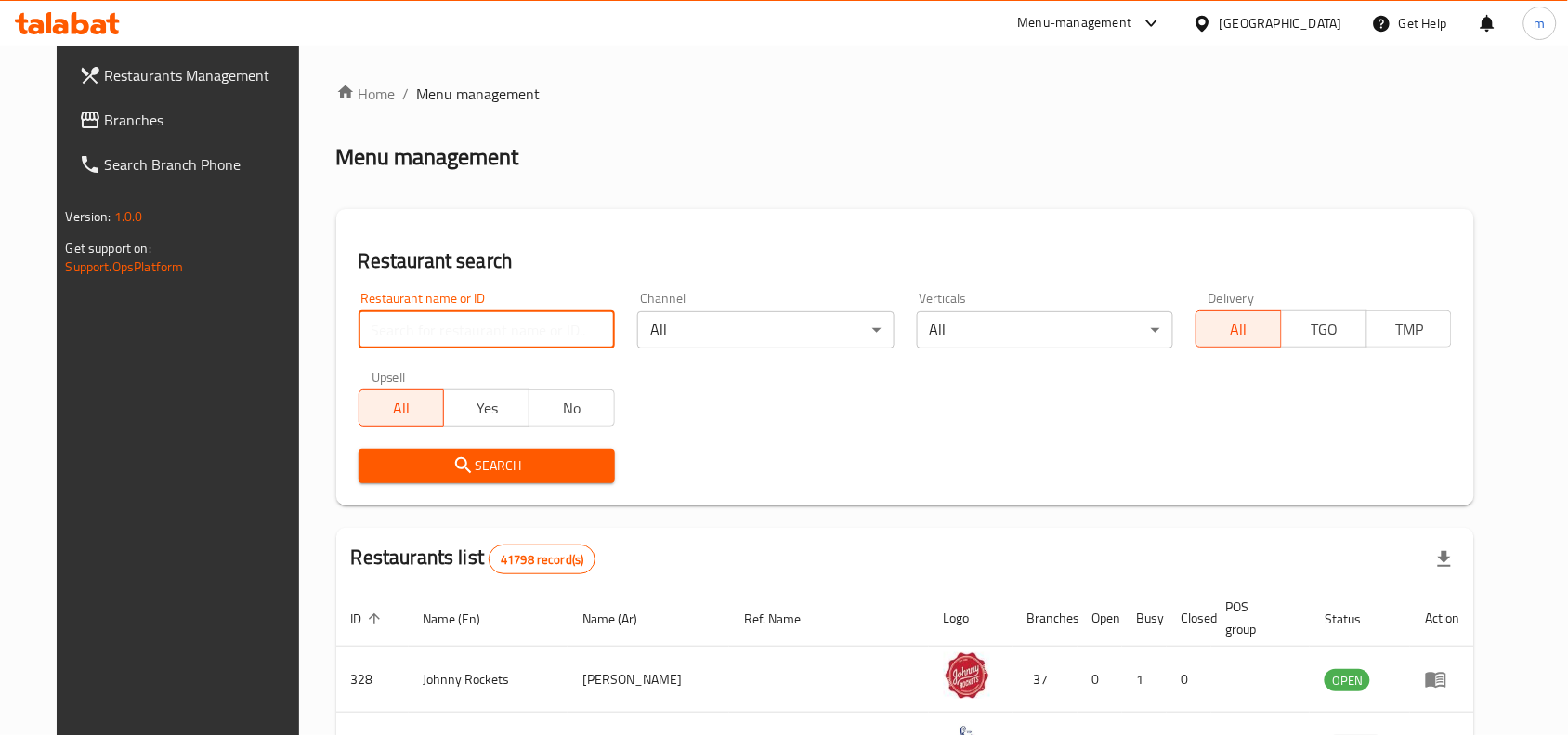
drag, startPoint x: 382, startPoint y: 330, endPoint x: 367, endPoint y: 330, distance: 15.0
click at [382, 330] on input "search" at bounding box center [487, 329] width 257 height 37
paste input "697997"
type input "697997"
click button "Search" at bounding box center [487, 465] width 257 height 34
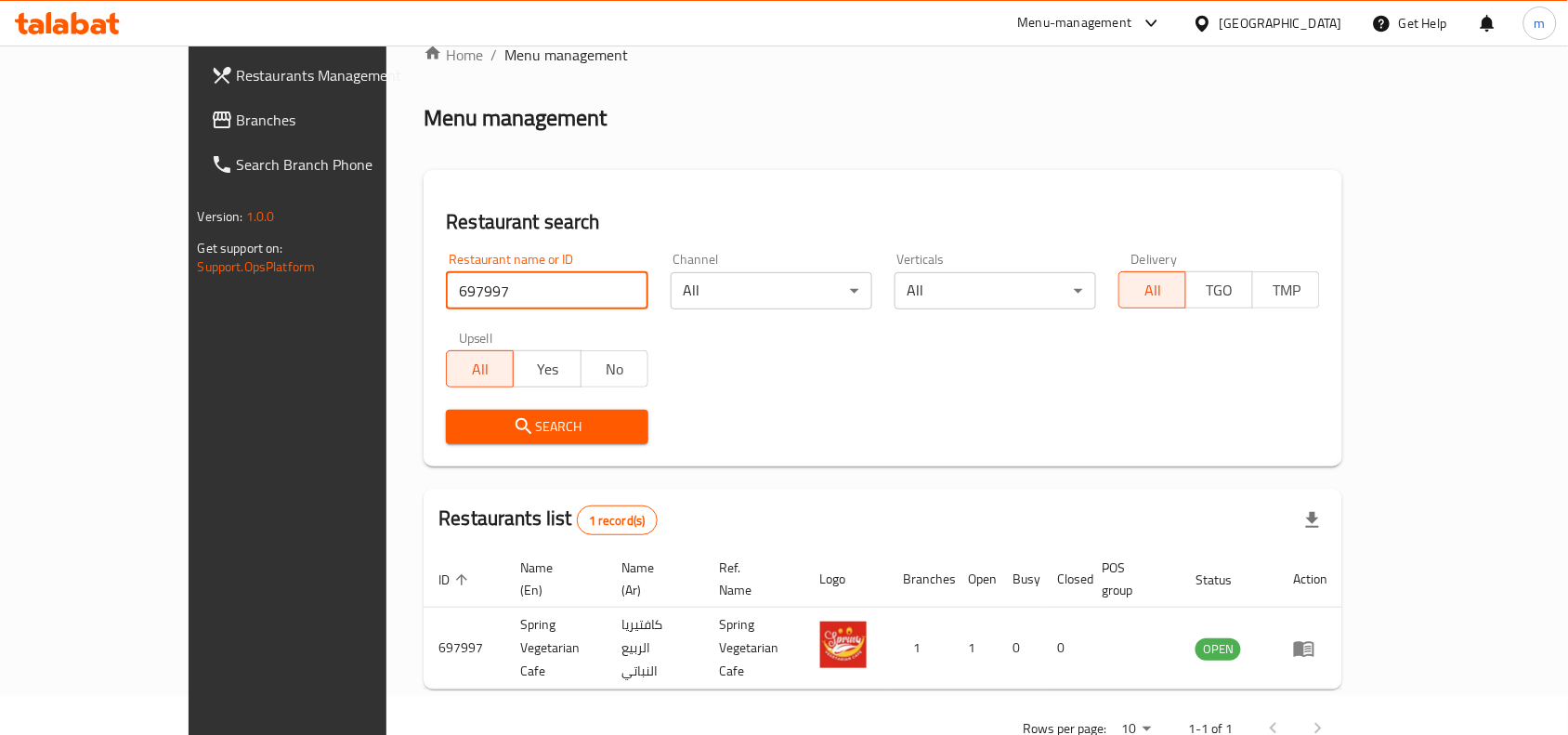
scroll to position [58, 0]
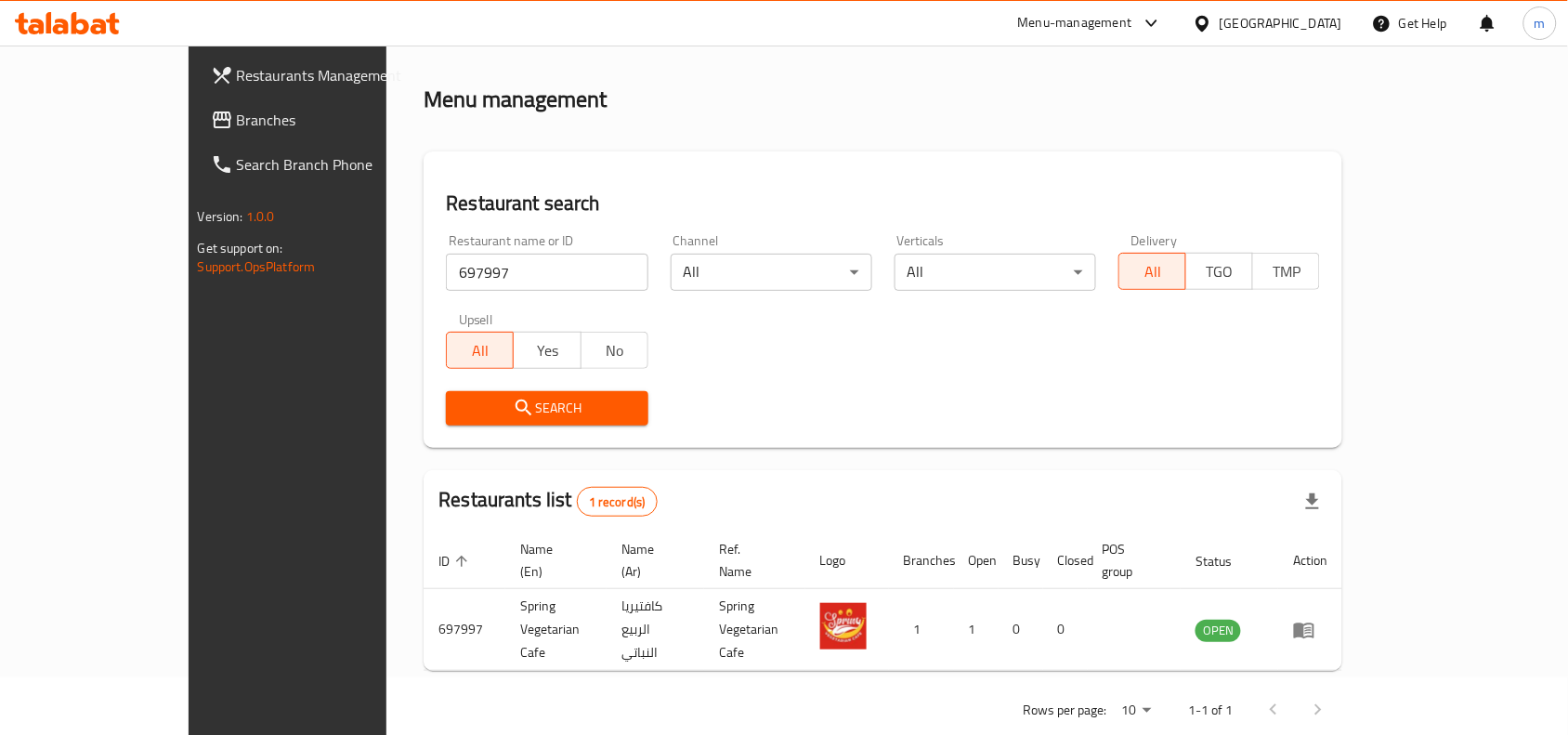
click at [237, 123] on span "Branches" at bounding box center [337, 120] width 199 height 22
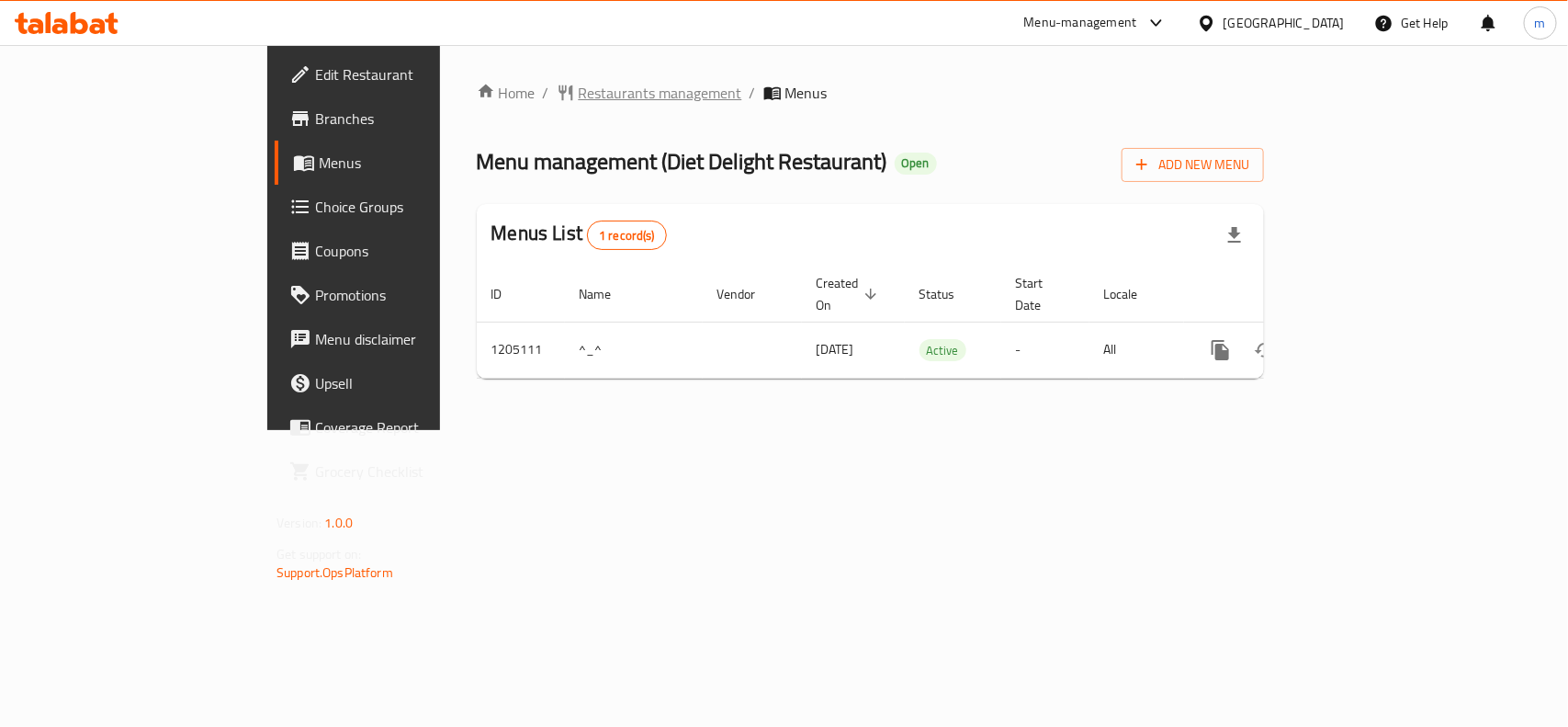
click at [579, 82] on span "Restaurants management" at bounding box center [661, 93] width 164 height 22
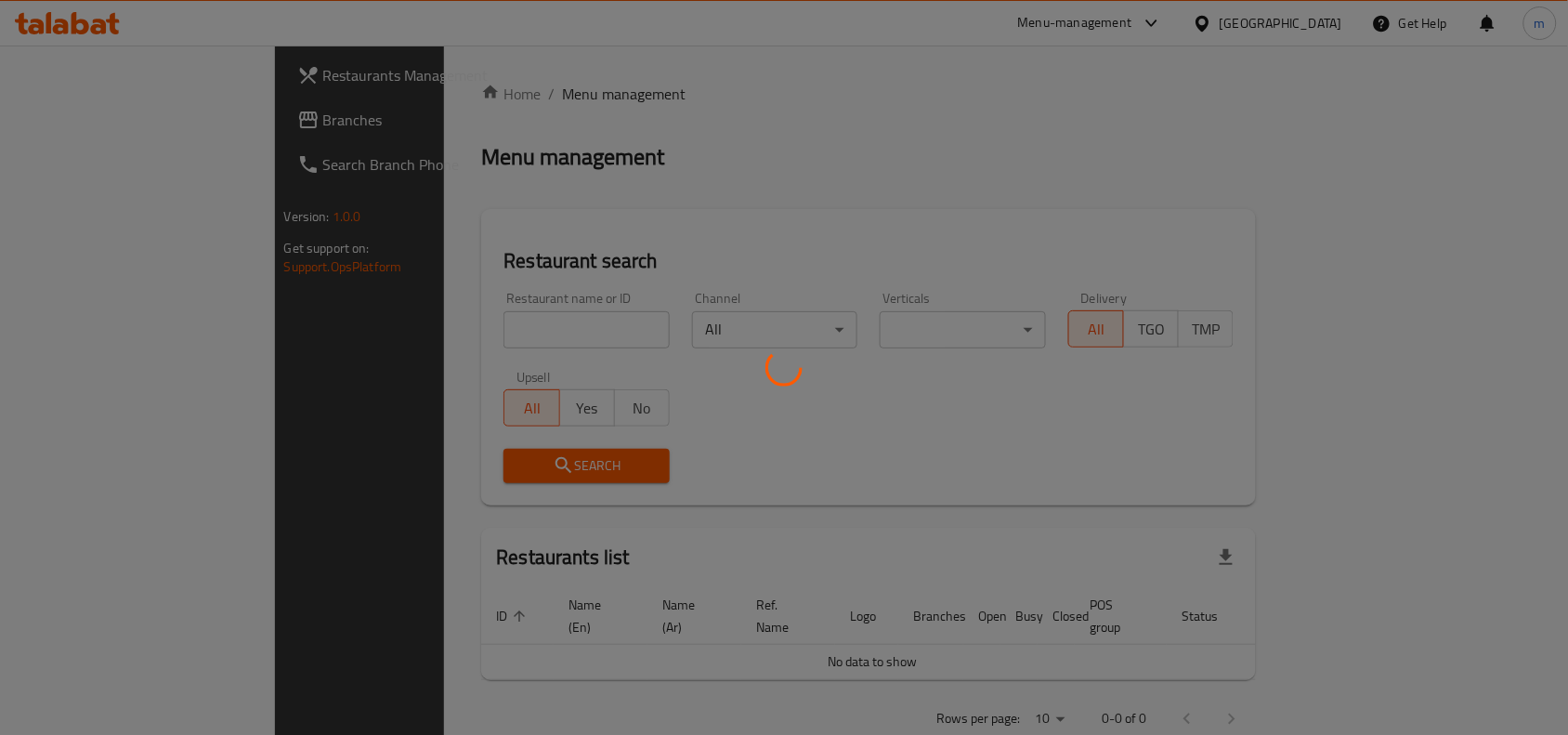
click at [70, 119] on div at bounding box center [784, 368] width 1568 height 735
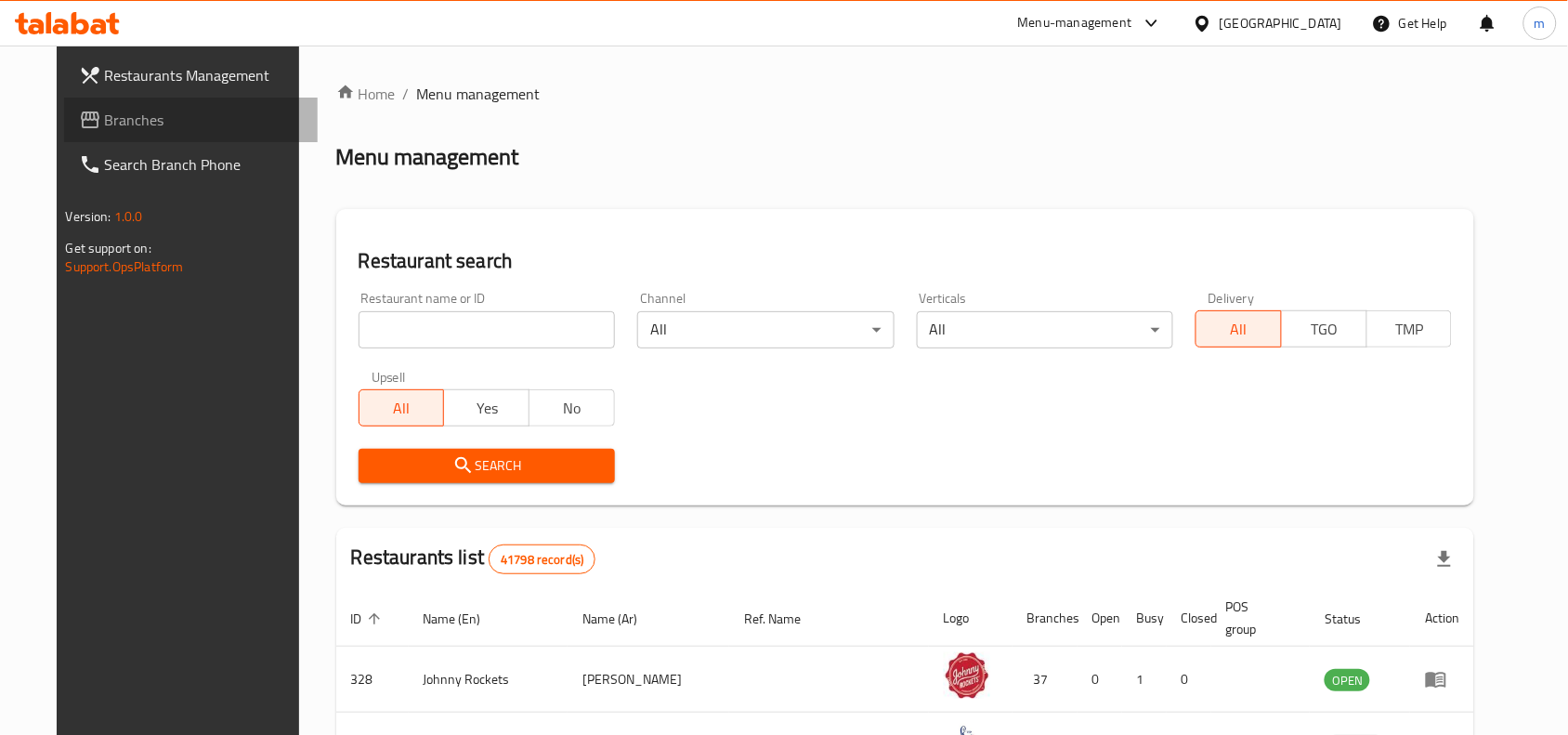
click at [177, 119] on span "Branches" at bounding box center [205, 120] width 199 height 22
